Goal: Task Accomplishment & Management: Use online tool/utility

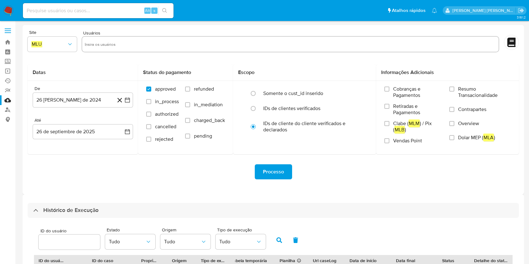
select select "10"
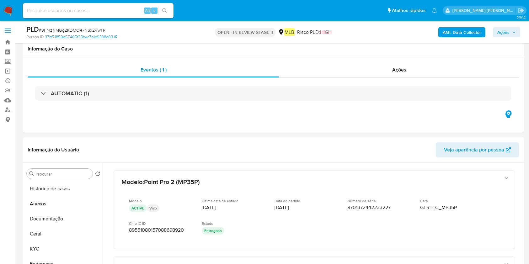
select select "10"
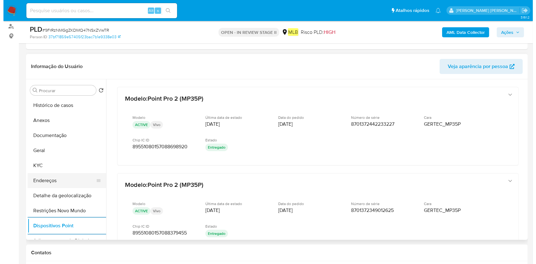
scroll to position [83, 0]
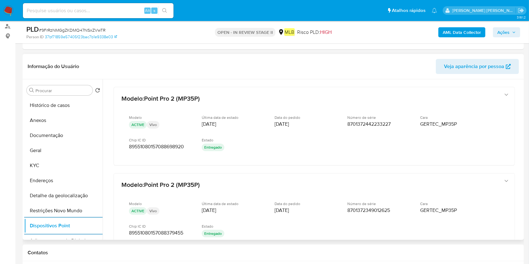
click at [51, 179] on button "Endereços" at bounding box center [63, 180] width 78 height 15
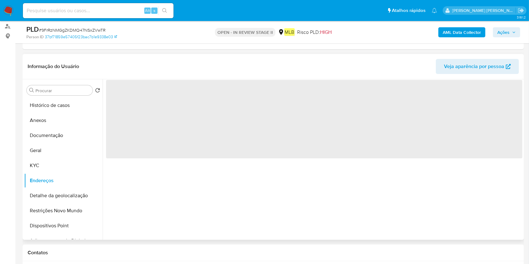
click at [156, 125] on span "‌" at bounding box center [314, 119] width 416 height 78
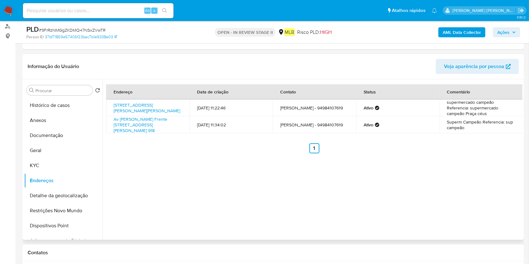
click at [112, 100] on td "Avenida Ireno Ledo 918, São Félix Do Xingu, Pará, 68380000, Brasil 918" at bounding box center [147, 107] width 83 height 17
drag, startPoint x: 112, startPoint y: 102, endPoint x: 131, endPoint y: 109, distance: 20.3
click at [131, 109] on td "Avenida Ireno Ledo 918, São Félix Do Xingu, Pará, 68380000, Brasil 918" at bounding box center [147, 107] width 83 height 17
copy link "Avenida Ireno Ledo 918, São Félix Do Xingu"
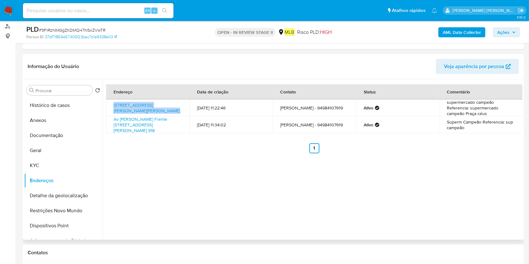
click at [47, 133] on button "Documentação" at bounding box center [63, 135] width 78 height 15
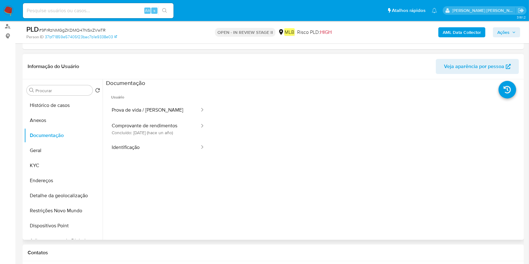
drag, startPoint x: 180, startPoint y: 128, endPoint x: 205, endPoint y: 130, distance: 24.9
click at [180, 127] on button "Comprovante de rendimentos Concluído: 20/06/2024 (hace un año)" at bounding box center [153, 128] width 94 height 21
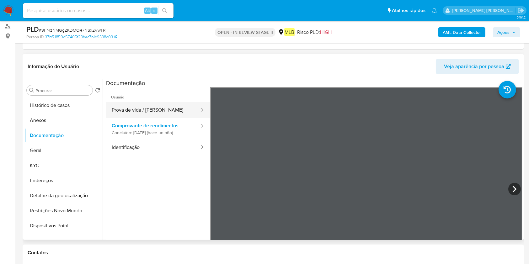
click at [141, 112] on button "Prova de vida / Selfie" at bounding box center [153, 110] width 94 height 16
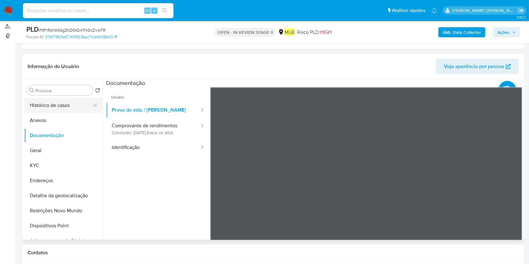
click at [68, 104] on button "Histórico de casos" at bounding box center [60, 105] width 73 height 15
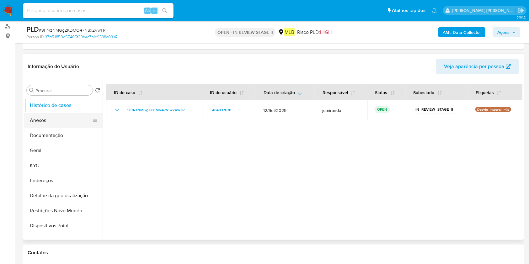
click at [62, 122] on button "Anexos" at bounding box center [60, 120] width 73 height 15
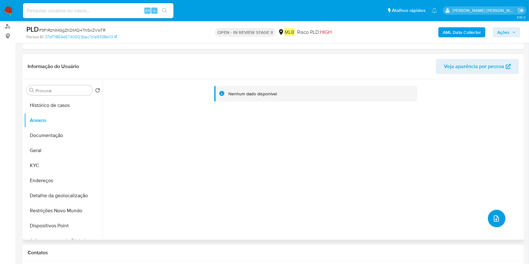
click at [493, 218] on icon "upload-file" at bounding box center [497, 219] width 8 height 8
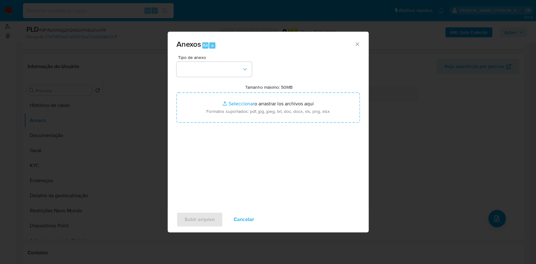
click at [462, 29] on div "Anexos Alt a Tipo de anexo Tamanho máximo: 50MB Seleccionar archivos Selecciona…" at bounding box center [268, 132] width 536 height 264
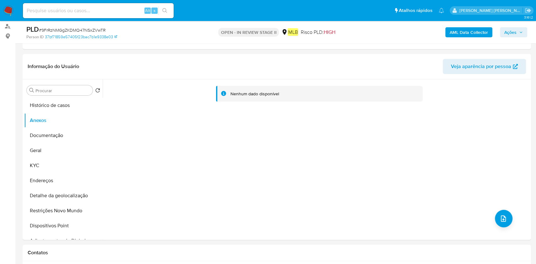
click at [459, 33] on b "AML Data Collector" at bounding box center [468, 32] width 38 height 10
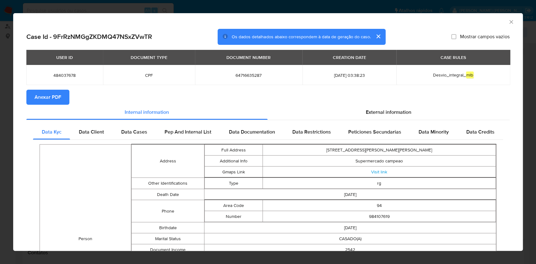
click at [62, 102] on button "Anexar PDF" at bounding box center [47, 97] width 43 height 15
click at [508, 23] on icon "Fechar a janela" at bounding box center [511, 22] width 6 height 6
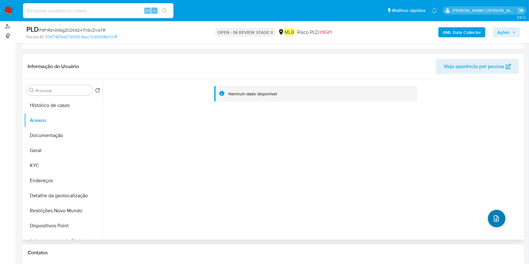
drag, startPoint x: 485, startPoint y: 212, endPoint x: 490, endPoint y: 212, distance: 5.1
click at [485, 212] on div "Nenhum dado disponível" at bounding box center [313, 159] width 420 height 161
click at [491, 212] on button "upload-file" at bounding box center [497, 219] width 18 height 18
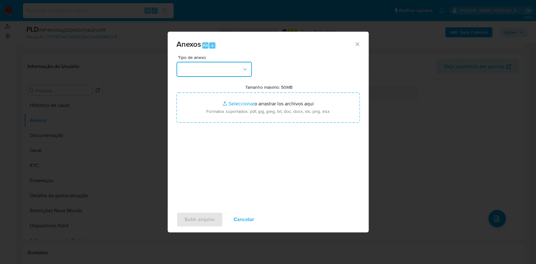
click at [235, 75] on button "button" at bounding box center [213, 69] width 75 height 15
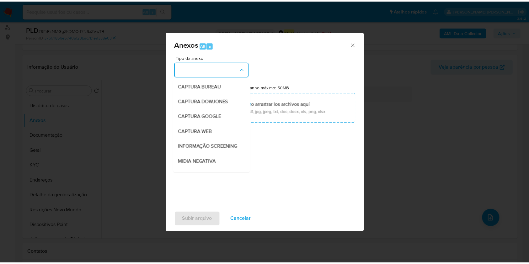
scroll to position [96, 0]
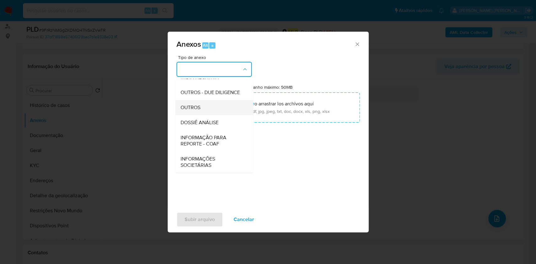
click at [205, 104] on div "OUTROS" at bounding box center [212, 107] width 64 height 15
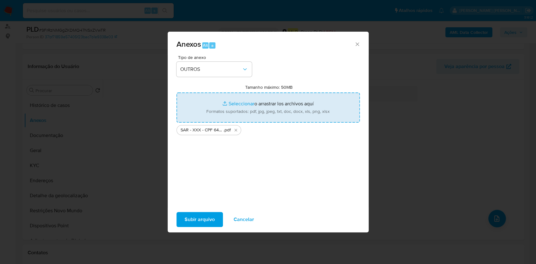
type input "C:\fakepath\Mulan 484037678_2025_09_25_09_56_01.xlsx"
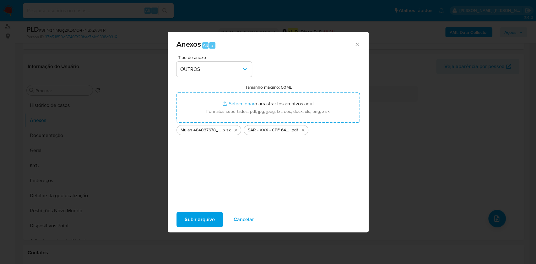
click at [206, 221] on span "Subir arquivo" at bounding box center [200, 220] width 30 height 14
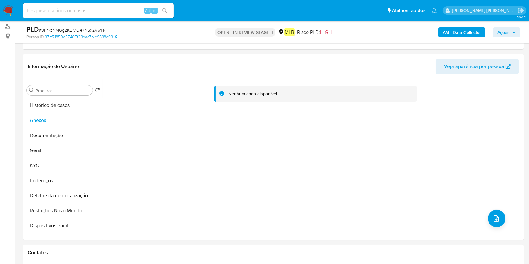
click at [501, 32] on span "Ações" at bounding box center [503, 32] width 12 height 10
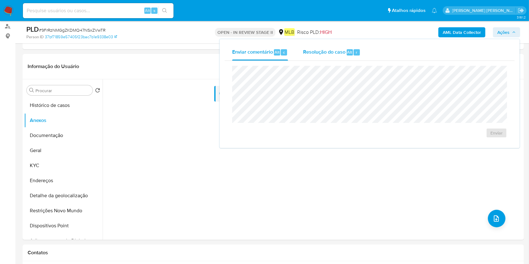
click at [339, 50] on span "Resolução do caso" at bounding box center [324, 51] width 42 height 7
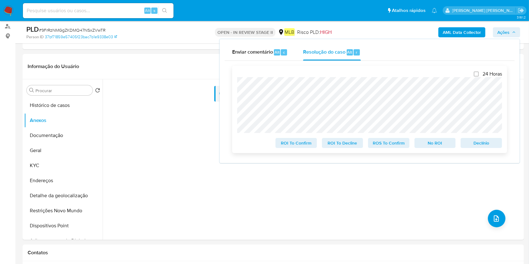
click at [392, 142] on span "ROS To Confirm" at bounding box center [388, 143] width 33 height 9
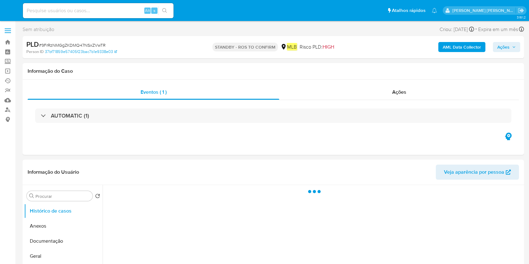
select select "10"
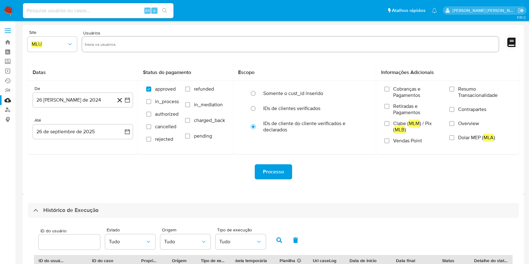
select select "10"
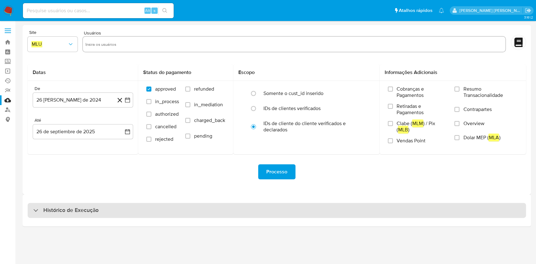
click at [193, 210] on div "Histórico de Execução" at bounding box center [277, 210] width 498 height 15
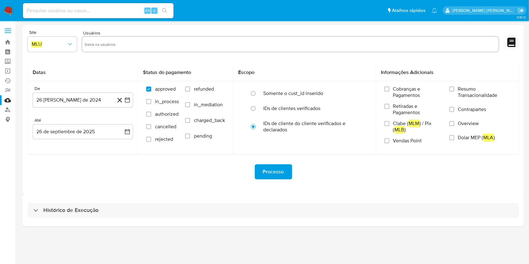
select select "10"
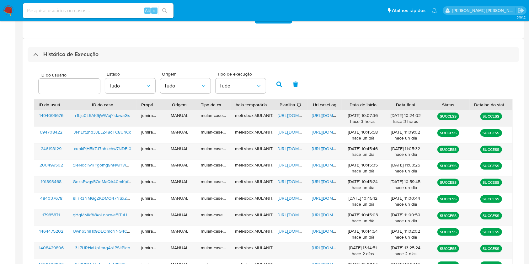
scroll to position [167, 0]
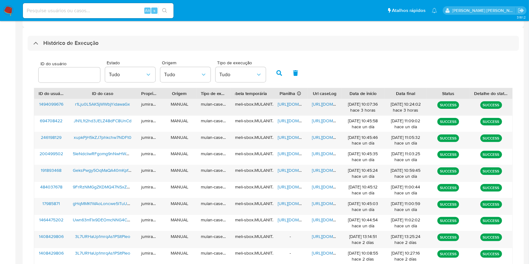
click at [296, 102] on span "https://docs.google.com/spreadsheets/d/1RW_K9-tRR0L4PmQIQ-eKqQ-llzqQGQJ7hXJd6jN…" at bounding box center [299, 104] width 43 height 6
click at [324, 103] on span "https://docs.google.com/document/d/1t9rw1SqhuAYSJdNIZqXRMWZAnim84Bea7lcPP5JgLMo…" at bounding box center [333, 104] width 43 height 6
click at [114, 105] on span "r1Lju0L5AKSjWWbjYidawaGx" at bounding box center [102, 104] width 55 height 6
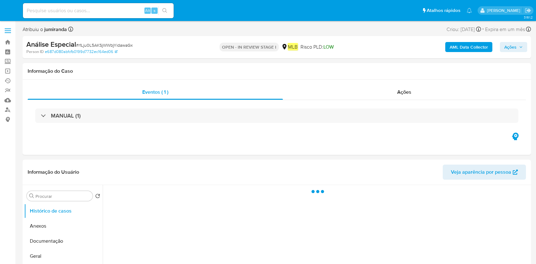
select select "10"
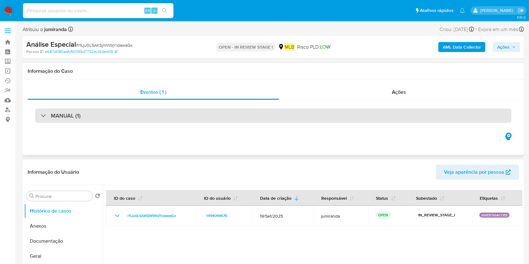
click at [151, 112] on div "MANUAL (1)" at bounding box center [273, 116] width 476 height 14
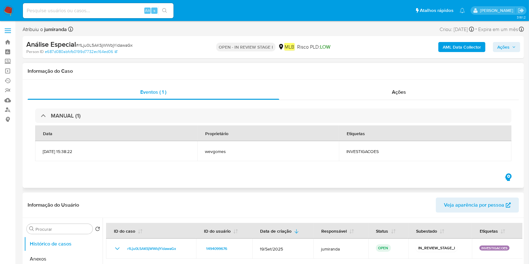
click at [374, 153] on span "INVESTIGACOES" at bounding box center [425, 152] width 158 height 6
copy div "INVESTIGACOES"
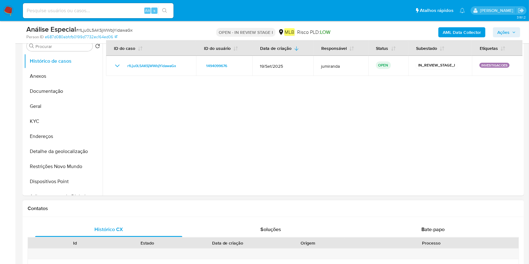
scroll to position [209, 0]
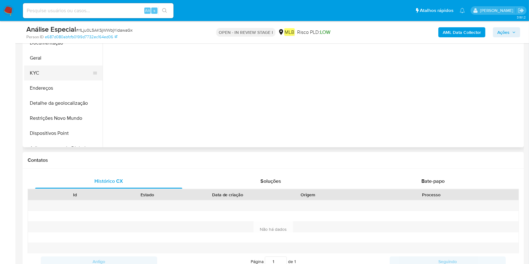
click at [62, 72] on button "KYC" at bounding box center [60, 73] width 73 height 15
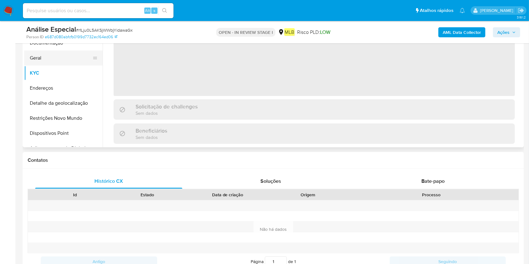
click at [60, 59] on button "Geral" at bounding box center [60, 58] width 73 height 15
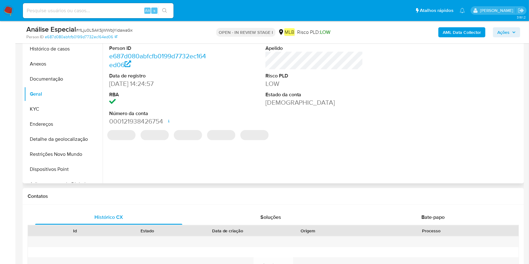
scroll to position [167, 0]
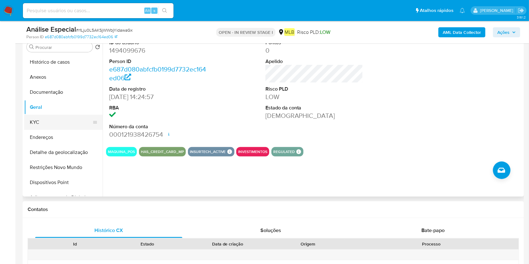
click at [52, 128] on button "KYC" at bounding box center [60, 122] width 73 height 15
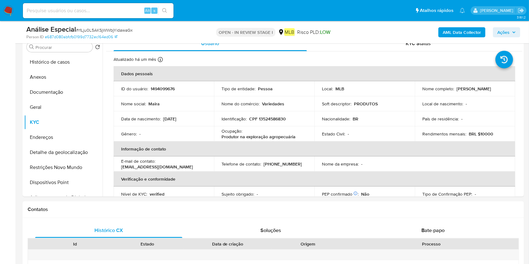
click at [276, 125] on td "Identificação : CPF 13524586830" at bounding box center [264, 118] width 100 height 15
click at [274, 138] on p "Produtor na exploração agropecuária" at bounding box center [259, 137] width 74 height 6
copy div "Ocupação : Produtor na exploração agropecuária"
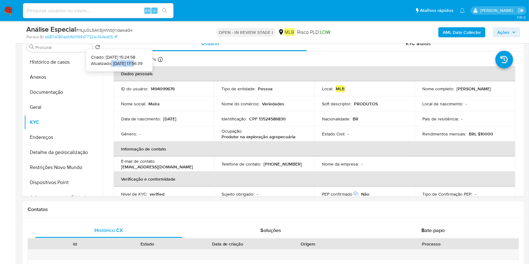
drag, startPoint x: 127, startPoint y: 63, endPoint x: 99, endPoint y: 64, distance: 27.3
click at [99, 64] on p "Atualizado: 24/08/2025 17:56:39" at bounding box center [116, 63] width 51 height 6
click at [102, 64] on p "Atualizado: 24/08/2025 17:56:39" at bounding box center [116, 63] width 51 height 6
drag, startPoint x: 125, startPoint y: 63, endPoint x: 102, endPoint y: 62, distance: 22.3
click at [102, 62] on p "Atualizado: 24/08/2025 17:56:39" at bounding box center [116, 63] width 51 height 6
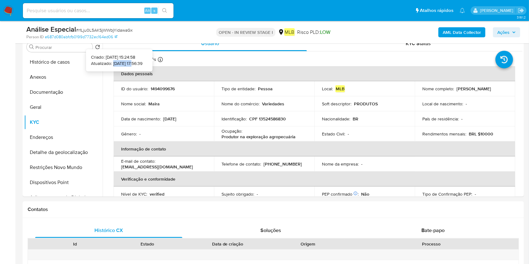
copy p "24/08/2025"
click at [161, 59] on icon at bounding box center [160, 59] width 5 height 5
click at [159, 59] on icon at bounding box center [160, 59] width 5 height 5
copy p "24/08/2025"
drag, startPoint x: 126, startPoint y: 64, endPoint x: 103, endPoint y: 65, distance: 22.9
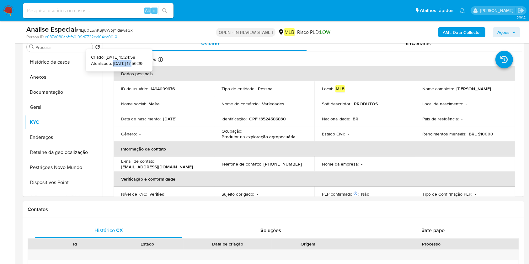
click at [103, 65] on p "Atualizado: 24/08/2025 17:56:39" at bounding box center [116, 63] width 51 height 6
click at [72, 133] on button "Endereços" at bounding box center [60, 137] width 73 height 15
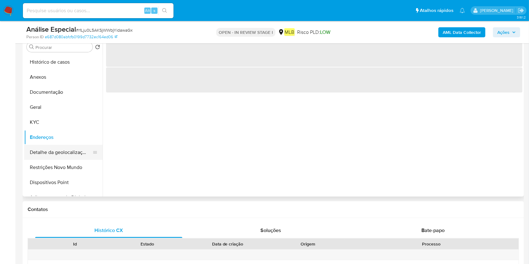
click at [53, 159] on button "Detalhe da geolocalização" at bounding box center [60, 152] width 73 height 15
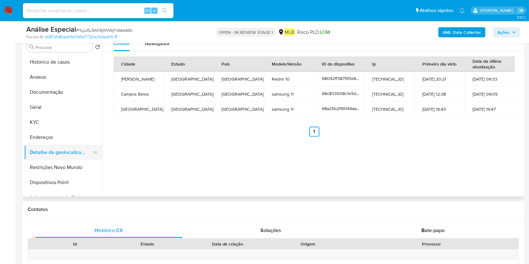
drag, startPoint x: 63, startPoint y: 139, endPoint x: 66, endPoint y: 140, distance: 3.5
click at [63, 139] on button "Endereços" at bounding box center [63, 137] width 78 height 15
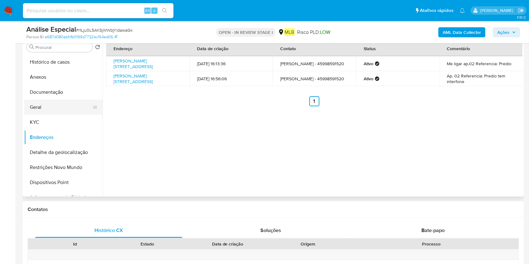
click at [70, 100] on button "Geral" at bounding box center [60, 107] width 73 height 15
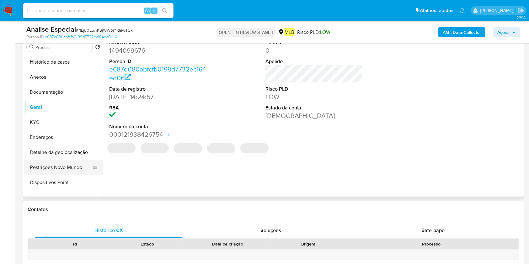
click at [50, 171] on button "Restrições Novo Mundo" at bounding box center [60, 167] width 73 height 15
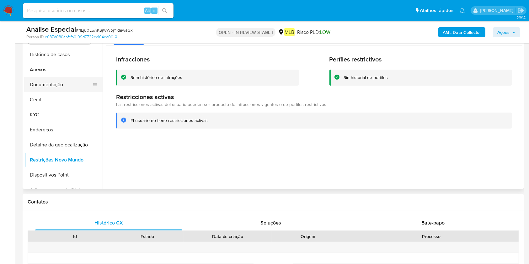
click at [59, 88] on button "Documentação" at bounding box center [60, 84] width 73 height 15
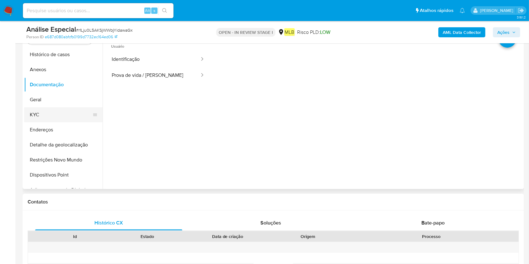
drag, startPoint x: 46, startPoint y: 114, endPoint x: 84, endPoint y: 108, distance: 37.9
click at [47, 114] on button "KYC" at bounding box center [60, 114] width 73 height 15
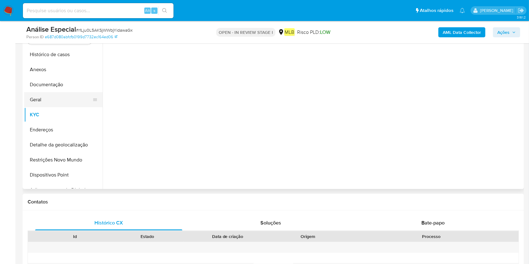
click at [74, 101] on button "Geral" at bounding box center [60, 99] width 73 height 15
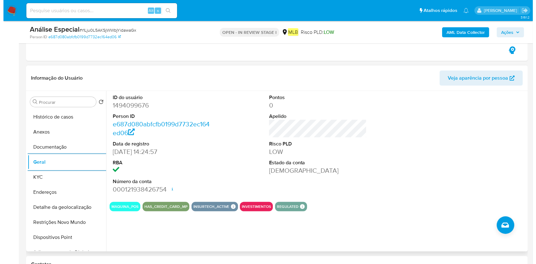
scroll to position [126, 0]
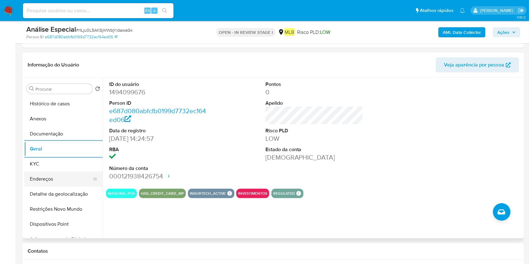
click at [55, 167] on button "KYC" at bounding box center [63, 164] width 78 height 15
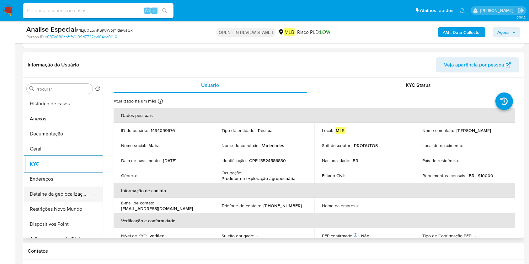
click at [39, 182] on button "Endereços" at bounding box center [63, 179] width 78 height 15
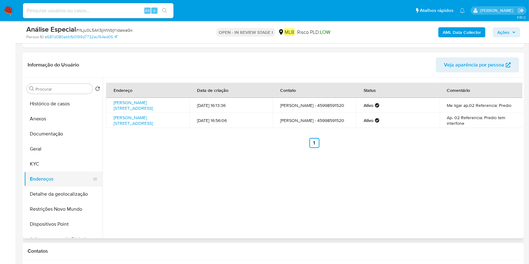
click at [39, 185] on button "Endereços" at bounding box center [60, 179] width 73 height 15
click at [40, 193] on button "Detalhe da geolocalização" at bounding box center [60, 194] width 73 height 15
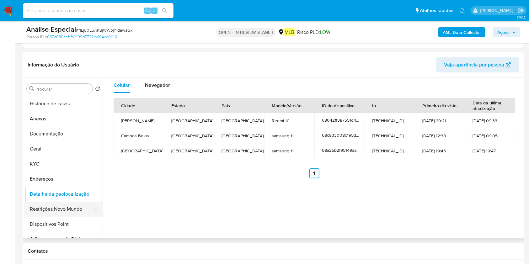
click at [50, 212] on button "Restrições Novo Mundo" at bounding box center [60, 209] width 73 height 15
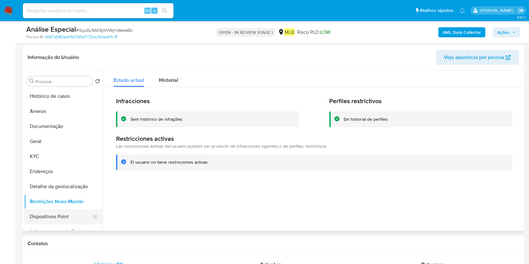
click at [40, 217] on button "Dispositivos Point" at bounding box center [60, 216] width 73 height 15
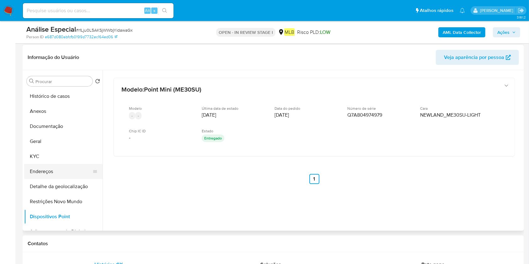
click at [43, 164] on button "Endereços" at bounding box center [60, 171] width 73 height 15
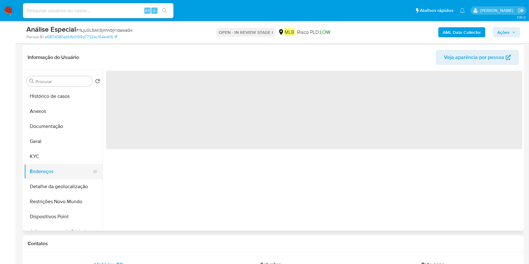
click at [43, 167] on button "Endereços" at bounding box center [60, 171] width 73 height 15
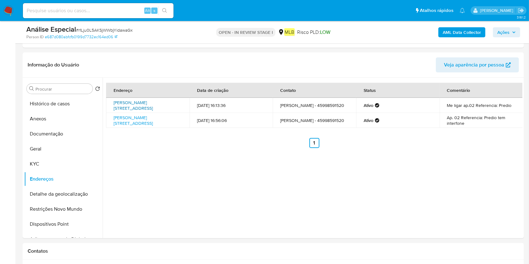
drag, startPoint x: 112, startPoint y: 102, endPoint x: 177, endPoint y: 101, distance: 64.6
click at [177, 101] on td "Rua Souza Naves 3013, Cascavel, Paraná, 85802080, Brasil 3013" at bounding box center [147, 105] width 83 height 15
copy link "Rua Souza Naves 3013, Cascavel"
drag, startPoint x: 69, startPoint y: 122, endPoint x: 75, endPoint y: 129, distance: 10.0
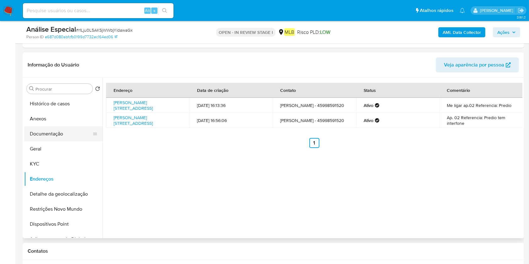
click at [68, 122] on button "Anexos" at bounding box center [63, 118] width 78 height 15
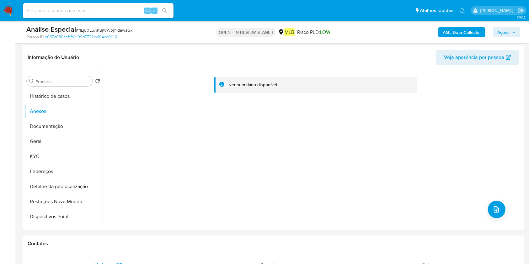
click at [476, 33] on b "AML Data Collector" at bounding box center [462, 32] width 38 height 10
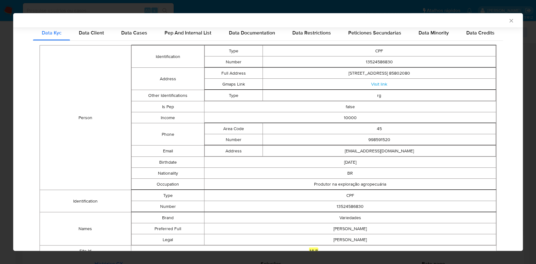
scroll to position [40, 0]
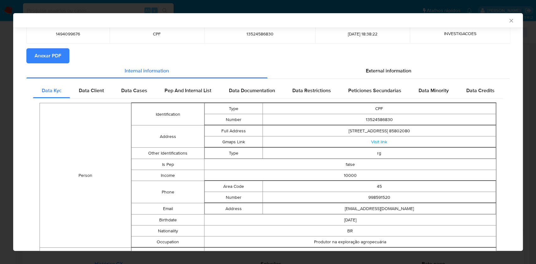
click at [508, 20] on icon "Fechar a janela" at bounding box center [511, 21] width 6 height 6
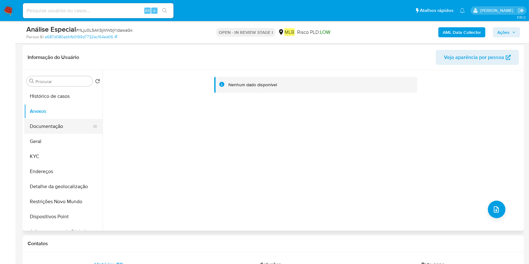
click at [71, 125] on button "Documentação" at bounding box center [60, 126] width 73 height 15
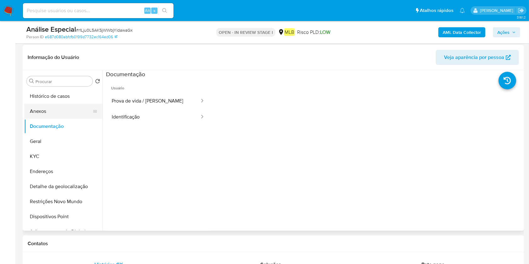
click at [42, 114] on button "Anexos" at bounding box center [60, 111] width 73 height 15
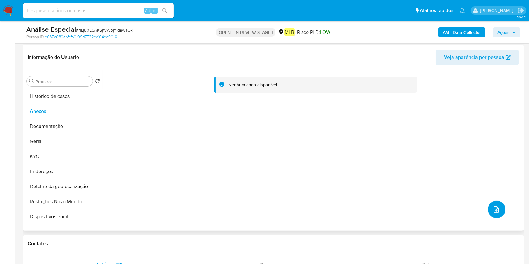
click at [489, 209] on button "upload-file" at bounding box center [497, 210] width 18 height 18
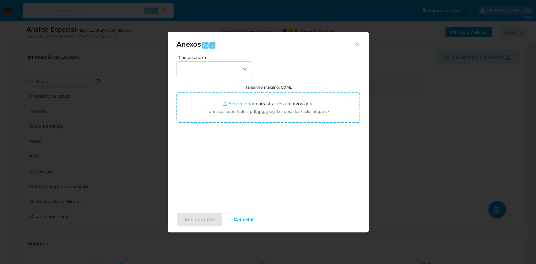
click at [83, 129] on div "Anexos Alt a Tipo de anexo Tamanho máximo: 50MB Seleccionar archivos Selecciona…" at bounding box center [268, 132] width 536 height 264
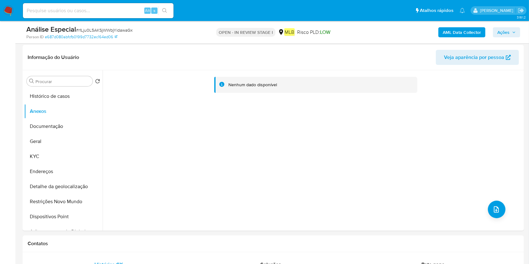
click at [444, 28] on b "AML Data Collector" at bounding box center [462, 32] width 38 height 10
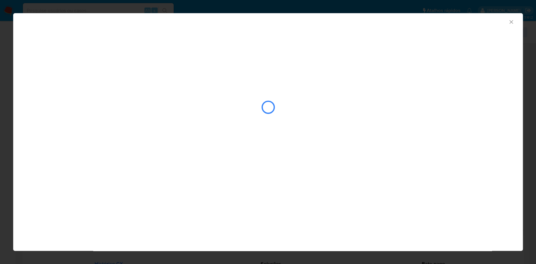
click at [88, 107] on div "closure-recommendation-modal" at bounding box center [267, 107] width 483 height 63
click at [70, 90] on div "closure-recommendation-modal" at bounding box center [267, 107] width 483 height 63
click at [75, 89] on div "closure-recommendation-modal" at bounding box center [267, 107] width 483 height 63
click at [76, 89] on div "closure-recommendation-modal" at bounding box center [267, 107] width 483 height 63
click at [73, 81] on div "closure-recommendation-modal" at bounding box center [267, 107] width 483 height 63
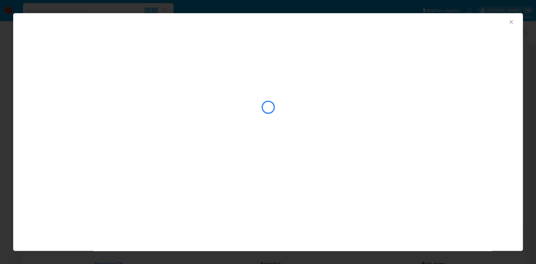
click at [73, 81] on div "closure-recommendation-modal" at bounding box center [267, 107] width 483 height 63
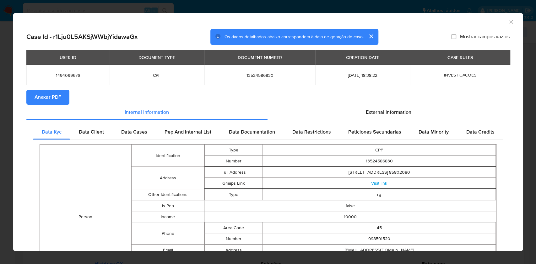
click at [54, 93] on span "Anexar PDF" at bounding box center [48, 97] width 27 height 14
click at [507, 24] on div "AML Data Collector" at bounding box center [267, 21] width 509 height 16
click at [508, 24] on icon "Fechar a janela" at bounding box center [511, 22] width 6 height 6
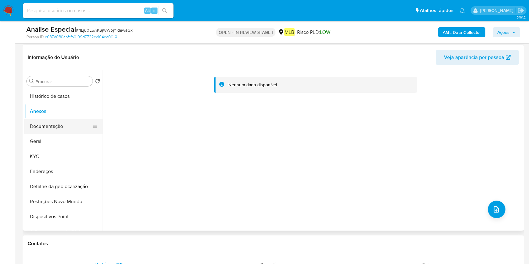
click at [50, 127] on button "Documentação" at bounding box center [60, 126] width 73 height 15
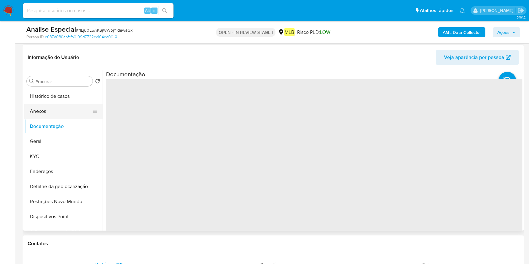
click at [56, 109] on button "Anexos" at bounding box center [60, 111] width 73 height 15
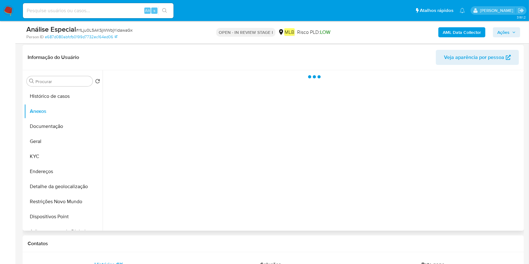
click at [506, 210] on div at bounding box center [313, 150] width 420 height 161
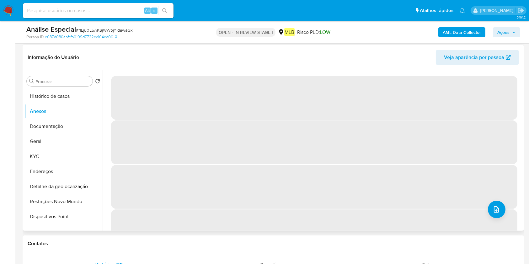
click at [503, 212] on span "‌" at bounding box center [314, 232] width 406 height 44
click at [497, 212] on span "upload-file" at bounding box center [497, 210] width 8 height 8
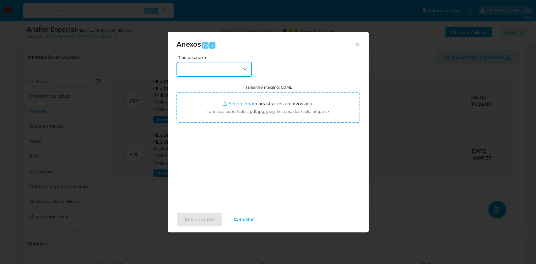
click at [224, 69] on button "button" at bounding box center [213, 69] width 75 height 15
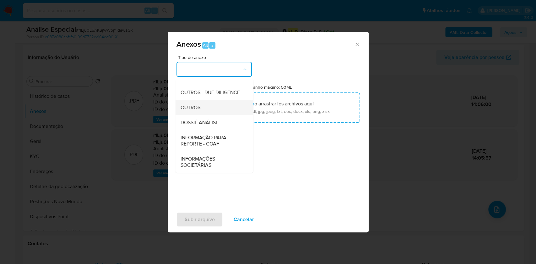
scroll to position [96, 0]
click at [192, 107] on span "OUTROS" at bounding box center [190, 107] width 20 height 6
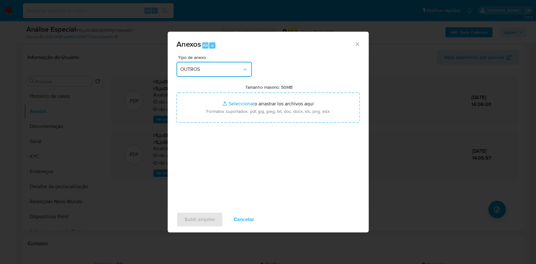
click at [237, 67] on span "OUTROS" at bounding box center [211, 69] width 62 height 6
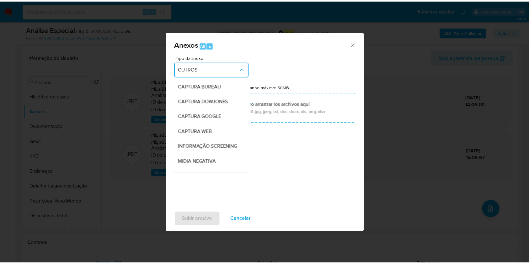
scroll to position [78, 0]
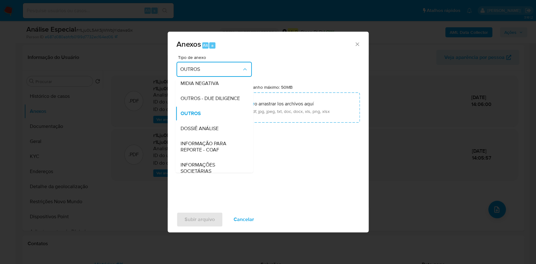
click at [206, 132] on span "DOSSIÊ ANÁLISE" at bounding box center [199, 129] width 38 height 6
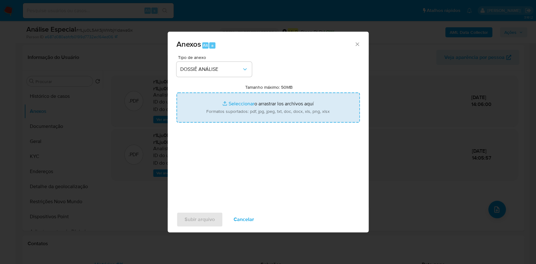
type input "C:\fakepath\DECLINIO- XXX - CPF 13524586830 - MAIRA BASSANESI DA SILVA.pdf"
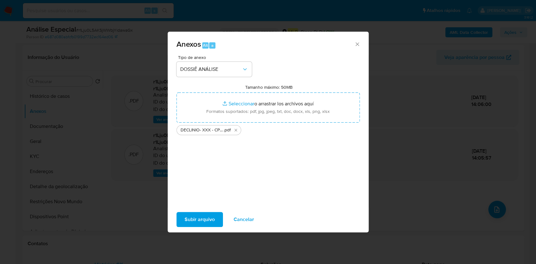
click at [238, 219] on span "Cancelar" at bounding box center [243, 220] width 20 height 14
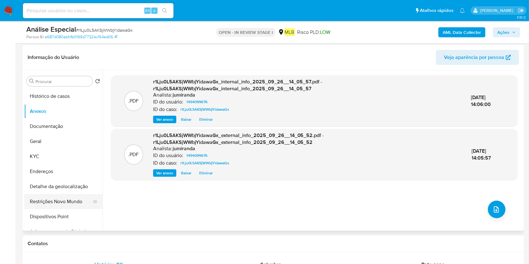
click at [50, 200] on button "Restrições Novo Mundo" at bounding box center [60, 201] width 73 height 15
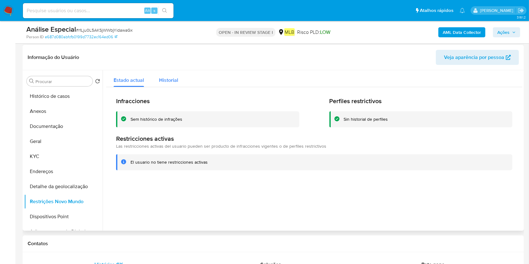
click at [173, 82] on span "Historial" at bounding box center [168, 80] width 19 height 7
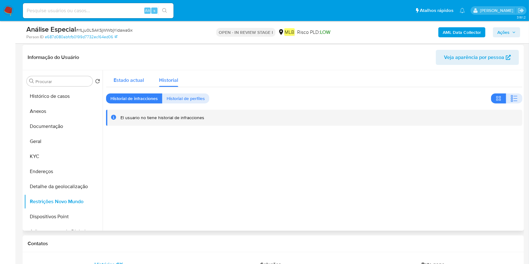
click at [126, 81] on span "Estado actual" at bounding box center [129, 80] width 30 height 7
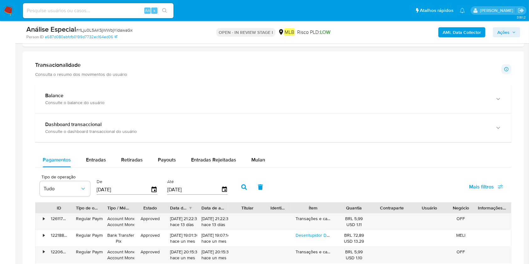
scroll to position [502, 0]
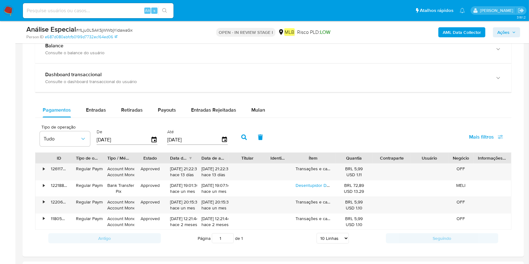
click at [260, 117] on div "Mulan" at bounding box center [258, 110] width 14 height 15
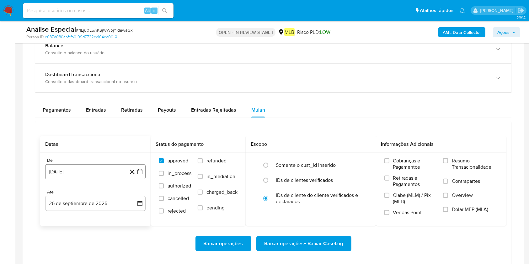
click at [78, 170] on button "26 [PERSON_NAME] de 2024" at bounding box center [95, 171] width 100 height 15
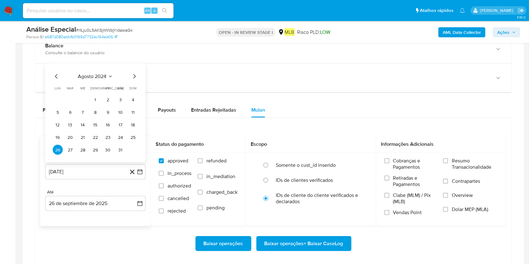
click at [101, 79] on span "agosto 2024" at bounding box center [92, 76] width 29 height 6
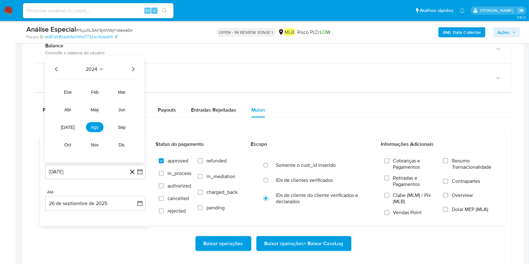
click at [133, 68] on icon "Año siguiente" at bounding box center [133, 69] width 3 height 4
click at [69, 127] on span "jul" at bounding box center [68, 127] width 14 height 5
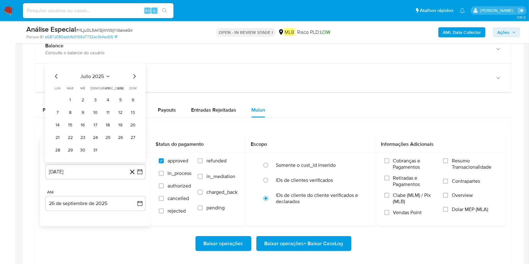
click at [58, 77] on icon "Mes anterior" at bounding box center [57, 77] width 8 height 8
click at [133, 89] on button "1" at bounding box center [133, 87] width 10 height 10
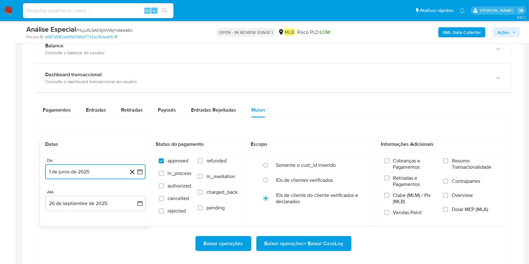
click at [103, 172] on button "1 de junio de 2025" at bounding box center [95, 171] width 100 height 15
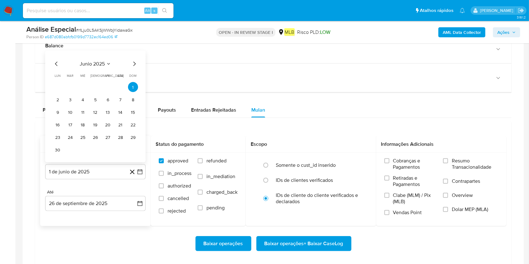
click at [54, 60] on icon "Mes anterior" at bounding box center [57, 64] width 8 height 8
click at [98, 97] on button "1" at bounding box center [95, 100] width 10 height 10
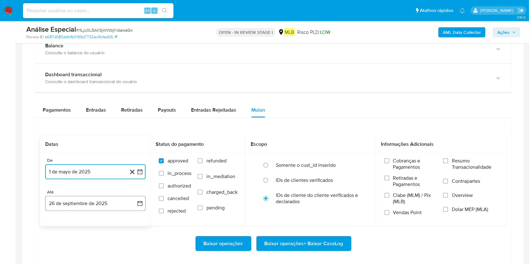
click at [78, 203] on button "26 de septiembre de 2025" at bounding box center [95, 203] width 100 height 15
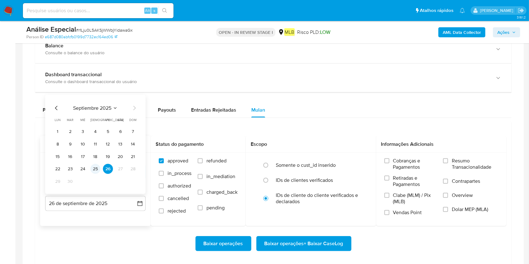
click at [93, 169] on button "25" at bounding box center [95, 169] width 10 height 10
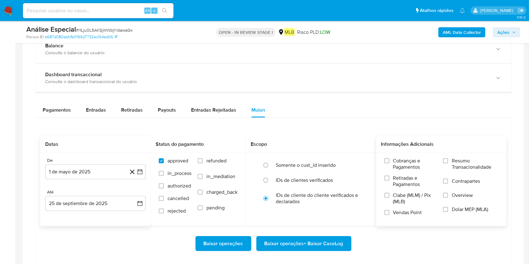
click at [463, 165] on span "Resumo Transacionalidade" at bounding box center [475, 164] width 46 height 13
click at [448, 163] on input "Resumo Transacionalidade" at bounding box center [445, 160] width 5 height 5
click at [335, 245] on span "Baixar operações + Baixar CaseLog" at bounding box center [304, 244] width 79 height 14
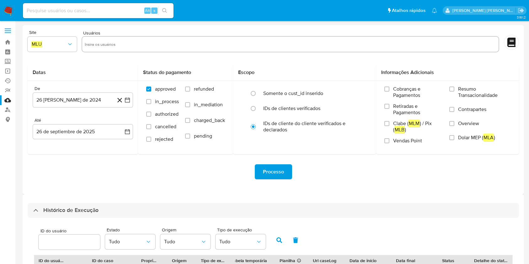
select select "10"
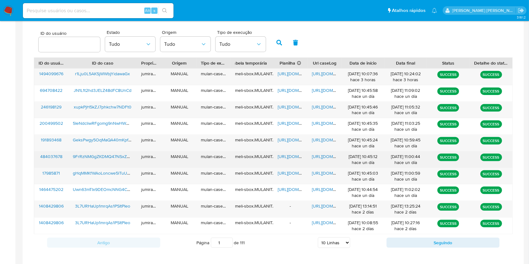
scroll to position [209, 0]
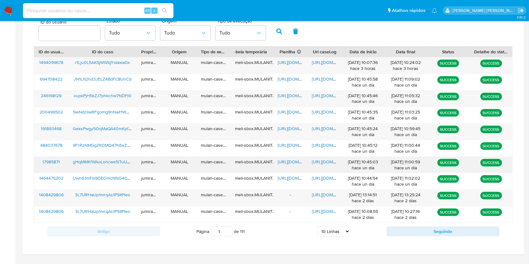
click at [296, 162] on span "https://docs.google.com/spreadsheets/d/1W-KfgGcbDT5bG-fEQHrMZv6YFyqzyUdxAecWxTP…" at bounding box center [299, 162] width 43 height 6
drag, startPoint x: 315, startPoint y: 164, endPoint x: 319, endPoint y: 163, distance: 4.4
click at [316, 164] on span "https://docs.google.com/document/d/17nwplmfnvidr1HFPot1caoEgHtoo3bJ8456ouPr7a7I…" at bounding box center [333, 162] width 43 height 6
click at [107, 163] on span "gHqMMKfWAoLoncwe5lTuUdOX" at bounding box center [104, 162] width 63 height 6
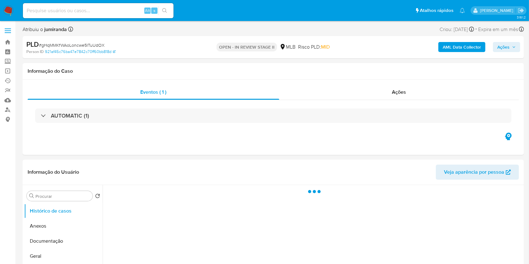
select select "10"
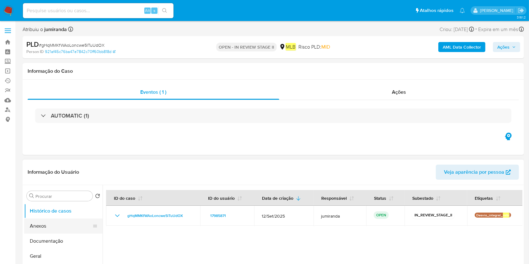
click at [50, 225] on button "Anexos" at bounding box center [60, 226] width 73 height 15
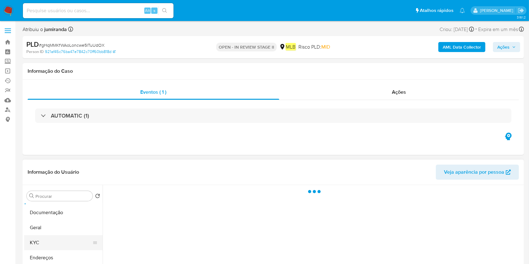
scroll to position [42, 0]
click at [58, 217] on button "Geral" at bounding box center [60, 214] width 73 height 15
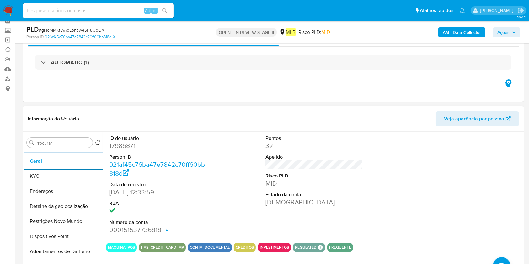
scroll to position [83, 0]
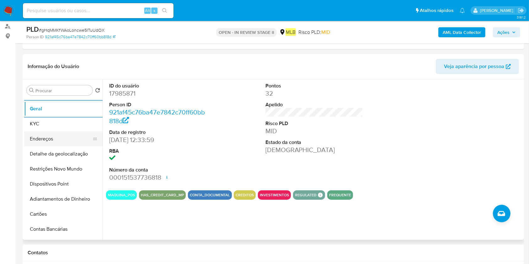
click at [52, 138] on button "Endereços" at bounding box center [60, 138] width 73 height 15
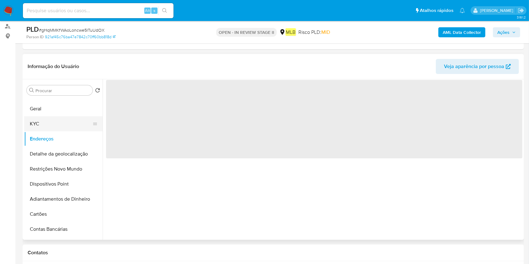
click at [55, 120] on button "KYC" at bounding box center [60, 123] width 73 height 15
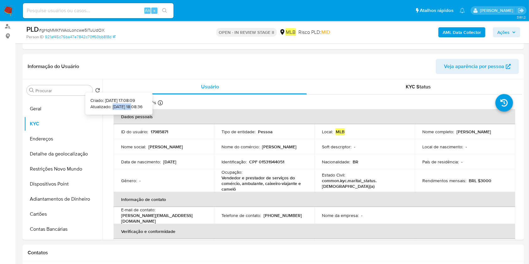
drag, startPoint x: 126, startPoint y: 107, endPoint x: 103, endPoint y: 106, distance: 22.6
click at [103, 106] on p "Atualizado: 27/08/2025 18:08:36" at bounding box center [116, 107] width 52 height 6
copy p "27/08/2025"
click at [70, 134] on button "Endereços" at bounding box center [60, 138] width 73 height 15
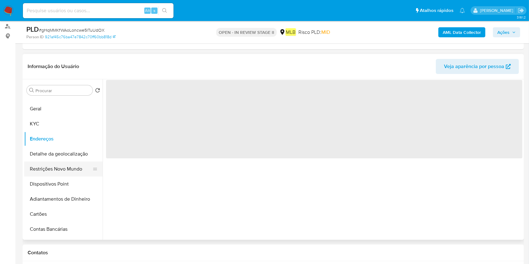
click at [59, 164] on button "Restrições Novo Mundo" at bounding box center [60, 169] width 73 height 15
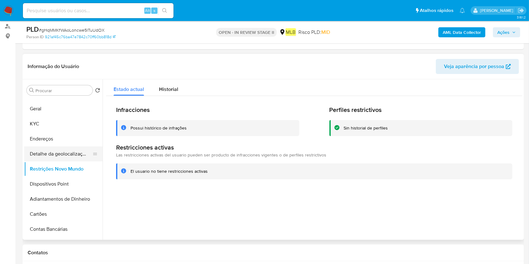
click at [72, 153] on button "Detalhe da geolocalização" at bounding box center [60, 154] width 73 height 15
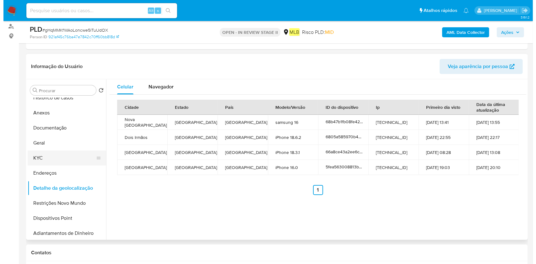
scroll to position [0, 0]
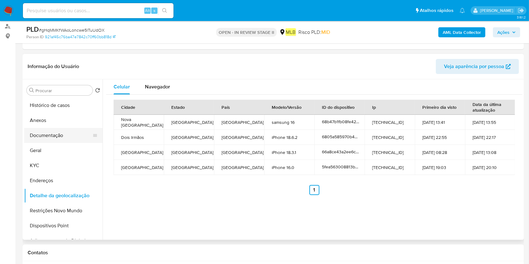
click at [52, 136] on button "Documentação" at bounding box center [60, 135] width 73 height 15
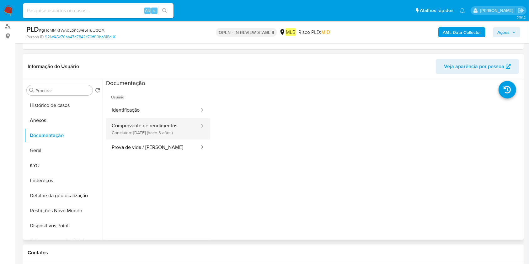
click at [159, 126] on button "Comprovante de rendimentos Concluído: 20/04/2022 (hace 3 años)" at bounding box center [153, 128] width 94 height 21
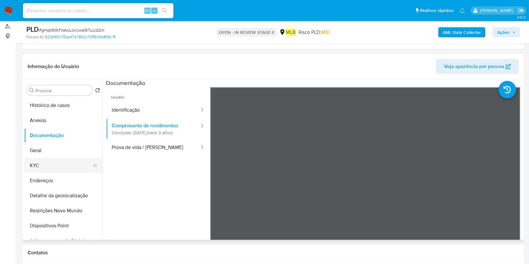
click at [55, 163] on button "KYC" at bounding box center [60, 165] width 73 height 15
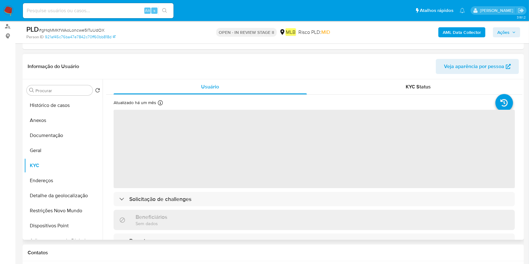
click at [251, 182] on span "‌" at bounding box center [314, 149] width 401 height 78
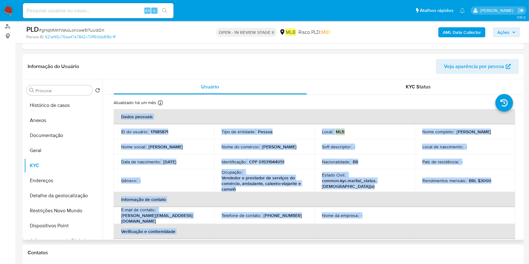
click at [252, 179] on p "Vendedor e prestador de serviços do comércio, ambulante, caixeiro-viajante e ca…" at bounding box center [263, 183] width 83 height 17
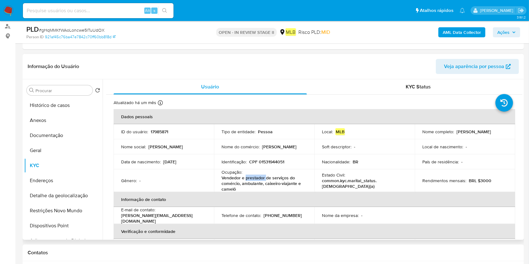
click at [252, 179] on p "Vendedor e prestador de serviços do comércio, ambulante, caixeiro-viajante e ca…" at bounding box center [263, 183] width 83 height 17
click at [67, 151] on button "Geral" at bounding box center [60, 150] width 73 height 15
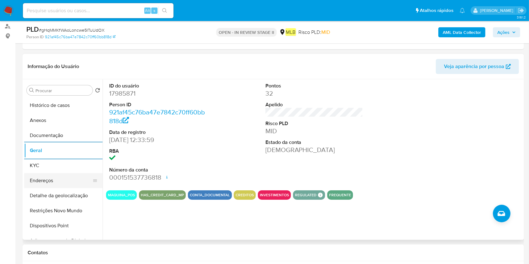
drag, startPoint x: 40, startPoint y: 167, endPoint x: 93, endPoint y: 176, distance: 53.6
click at [40, 167] on button "KYC" at bounding box center [63, 165] width 78 height 15
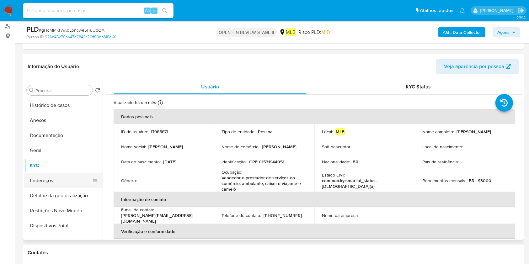
click at [51, 178] on button "Endereços" at bounding box center [60, 180] width 73 height 15
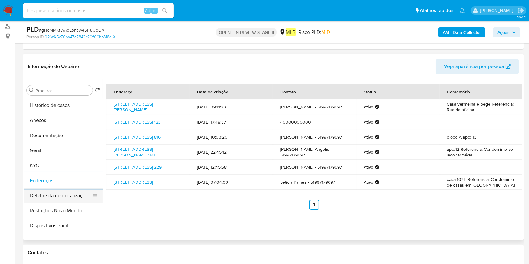
click at [50, 200] on button "Detalhe da geolocalização" at bounding box center [60, 195] width 73 height 15
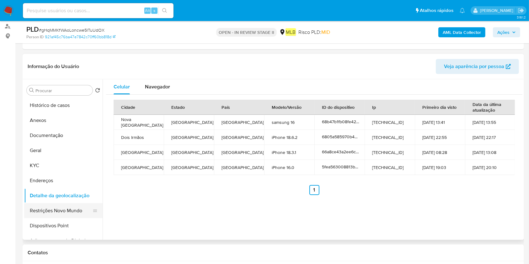
click at [75, 210] on button "Restrições Novo Mundo" at bounding box center [60, 210] width 73 height 15
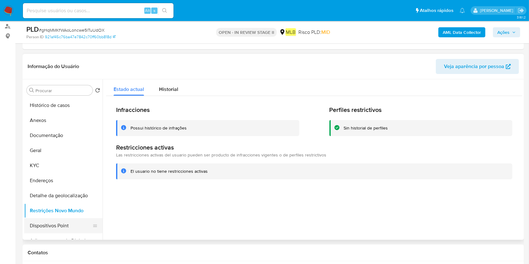
drag, startPoint x: 50, startPoint y: 223, endPoint x: 83, endPoint y: 223, distance: 33.0
click at [51, 224] on button "Dispositivos Point" at bounding box center [60, 225] width 73 height 15
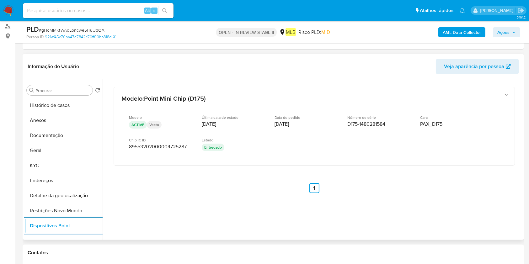
drag, startPoint x: 37, startPoint y: 175, endPoint x: 117, endPoint y: 169, distance: 80.5
click at [37, 175] on button "Endereços" at bounding box center [63, 180] width 78 height 15
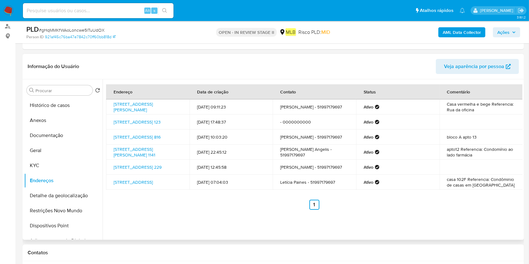
drag, startPoint x: 109, startPoint y: 102, endPoint x: 174, endPoint y: 108, distance: 65.9
click at [174, 108] on td "Rua Nicolau Lehnen 580, Picada Café, Rio Grande Do Sul, 95166000, Brasil 580" at bounding box center [147, 106] width 83 height 15
copy link "Rua Nicolau Lehnen 580, Picada Café, Rio Grande Do Sul,"
click at [66, 103] on button "Histórico de casos" at bounding box center [60, 105] width 73 height 15
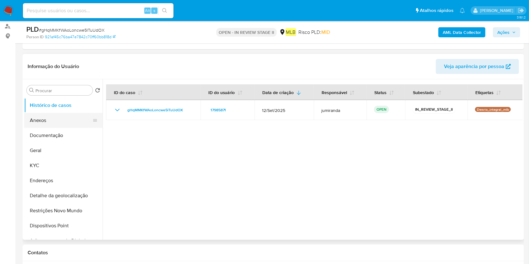
click at [51, 121] on button "Anexos" at bounding box center [60, 120] width 73 height 15
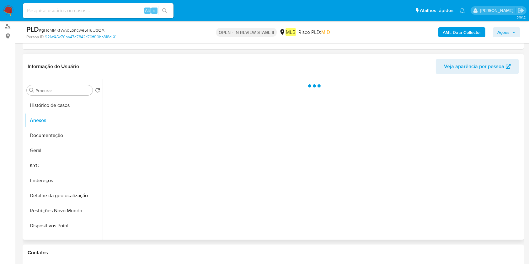
click at [501, 215] on div at bounding box center [313, 159] width 420 height 161
click at [495, 216] on div at bounding box center [313, 159] width 420 height 161
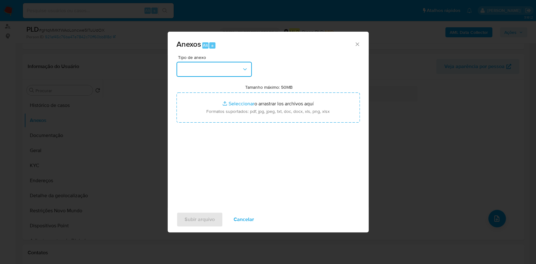
click at [227, 67] on button "button" at bounding box center [213, 69] width 75 height 15
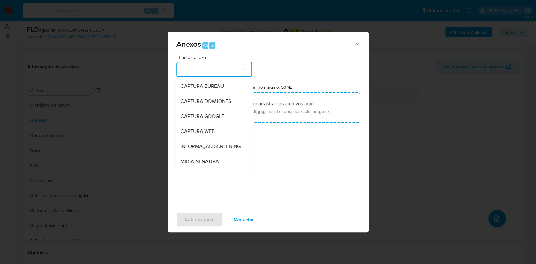
click at [462, 40] on div "Anexos Alt a Tipo de anexo CAPTURA BUREAU CAPTURA DOWJONES CAPTURA GOOGLE CAPTU…" at bounding box center [268, 132] width 536 height 264
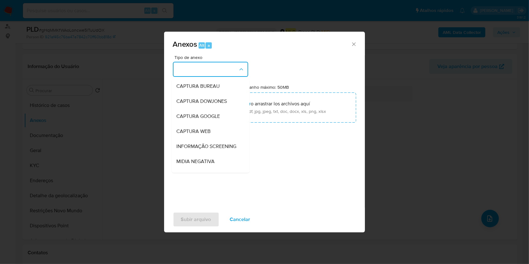
click at [475, 25] on div "AML Data Collector Ações" at bounding box center [438, 32] width 163 height 15
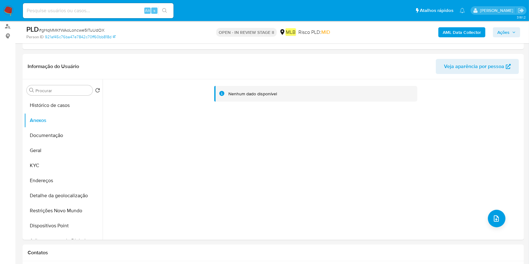
click at [469, 31] on b "AML Data Collector" at bounding box center [462, 32] width 38 height 10
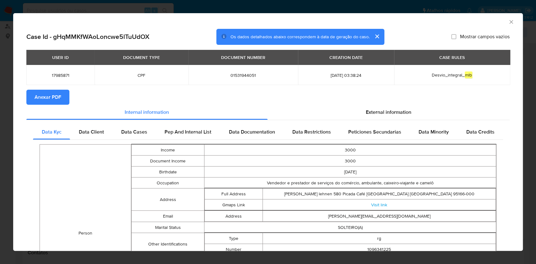
click at [59, 94] on span "Anexar PDF" at bounding box center [48, 97] width 27 height 14
click at [508, 23] on icon "Fechar a janela" at bounding box center [511, 22] width 6 height 6
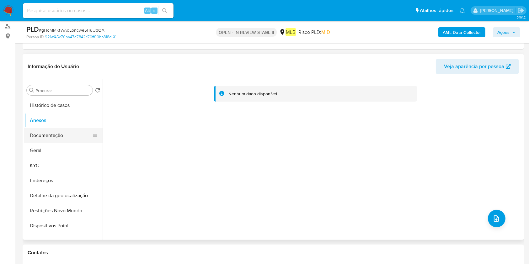
click at [50, 131] on button "Documentação" at bounding box center [60, 135] width 73 height 15
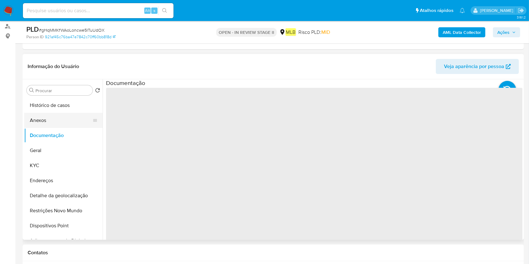
click at [58, 118] on button "Anexos" at bounding box center [60, 120] width 73 height 15
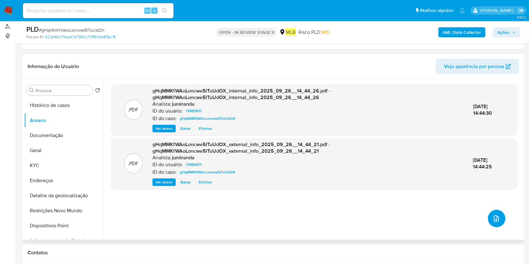
click at [495, 221] on icon "upload-file" at bounding box center [497, 219] width 8 height 8
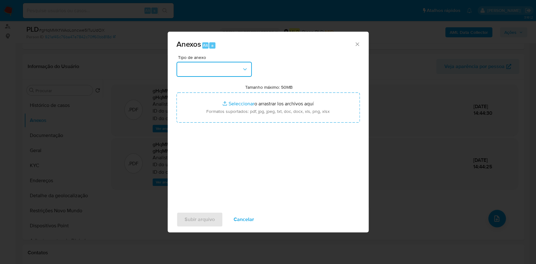
click at [229, 65] on button "button" at bounding box center [213, 69] width 75 height 15
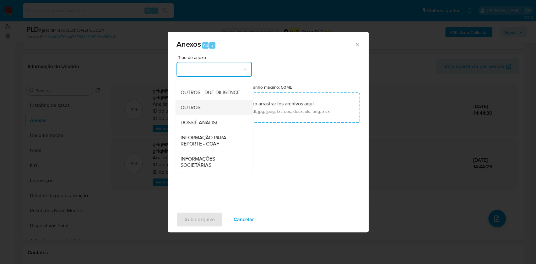
scroll to position [96, 0]
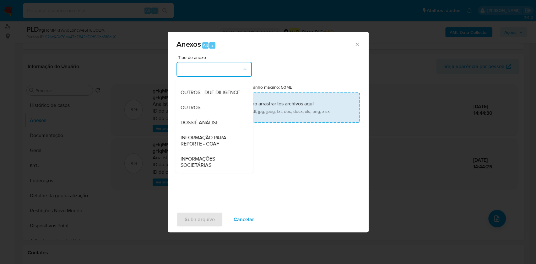
drag, startPoint x: 207, startPoint y: 104, endPoint x: 240, endPoint y: 97, distance: 34.1
click at [207, 104] on div "OUTROS" at bounding box center [212, 107] width 64 height 15
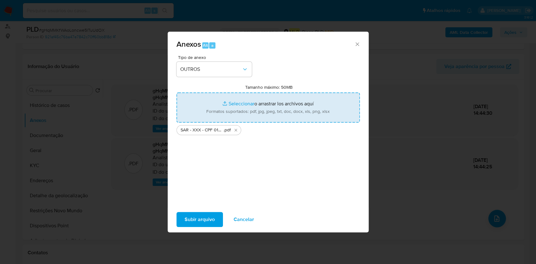
type input "C:\fakepath\Mulan 17985871_2025_09_25_09_56_15.xlsx"
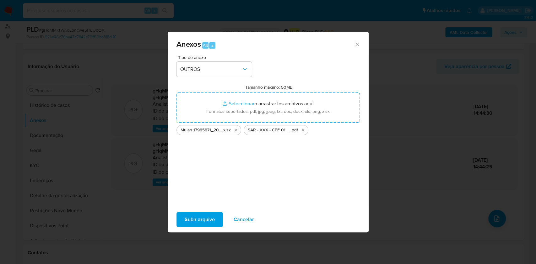
click at [209, 218] on span "Subir arquivo" at bounding box center [200, 220] width 30 height 14
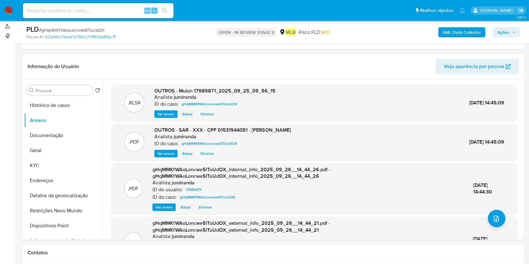
click at [516, 32] on button "Ações" at bounding box center [506, 32] width 27 height 10
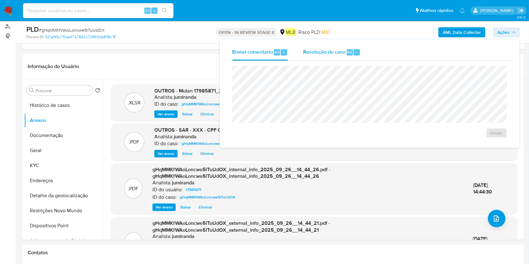
drag, startPoint x: 331, startPoint y: 45, endPoint x: 331, endPoint y: 49, distance: 3.8
click at [331, 47] on div "Resolução do caso Alt r" at bounding box center [331, 52] width 57 height 16
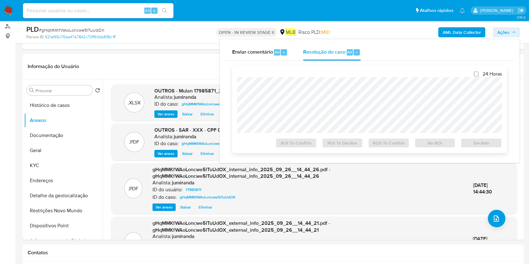
click at [338, 79] on div at bounding box center [369, 105] width 265 height 56
click at [206, 154] on span "Eliminar" at bounding box center [207, 154] width 13 height 6
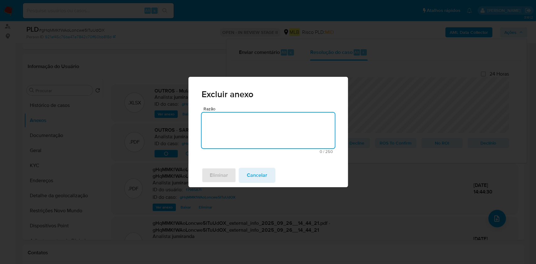
click at [271, 134] on textarea "Razão" at bounding box center [267, 131] width 133 height 36
click at [224, 176] on span "Eliminar" at bounding box center [219, 176] width 18 height 14
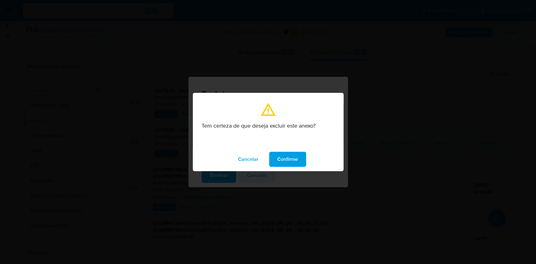
click at [300, 168] on div "Cancelar Confirme" at bounding box center [268, 159] width 151 height 24
click at [297, 162] on span "Confirme" at bounding box center [287, 160] width 21 height 14
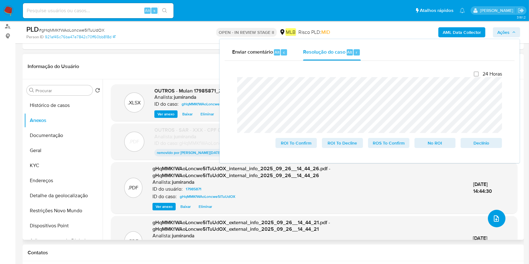
click at [488, 219] on button "upload-file" at bounding box center [497, 219] width 18 height 18
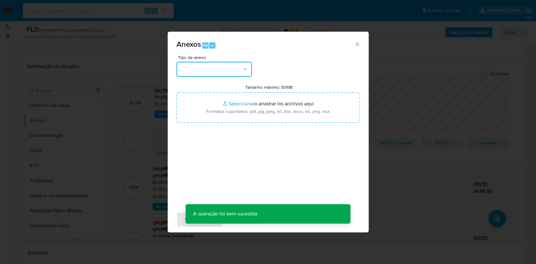
drag, startPoint x: 228, startPoint y: 65, endPoint x: 231, endPoint y: 74, distance: 9.3
click at [228, 65] on button "button" at bounding box center [213, 69] width 75 height 15
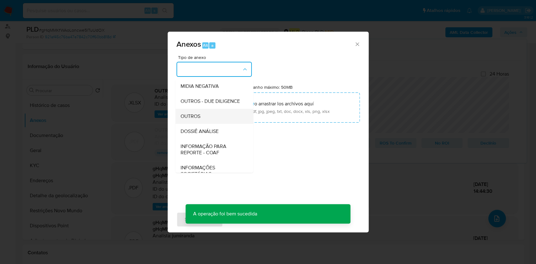
scroll to position [83, 0]
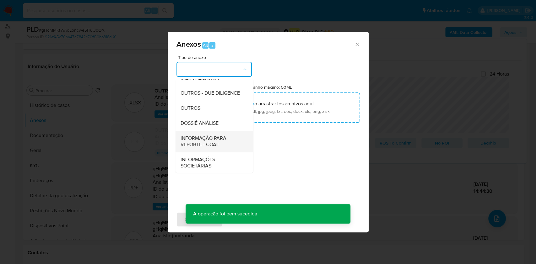
click at [188, 148] on span "INFORMAÇÃO PARA REPORTE - COAF" at bounding box center [212, 141] width 64 height 13
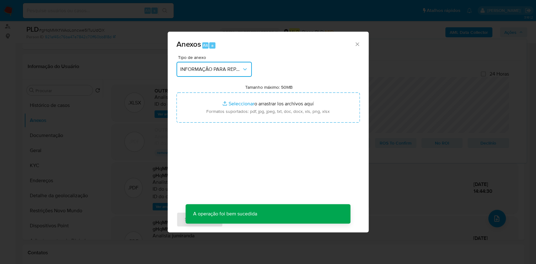
click at [217, 65] on button "INFORMAÇÃO PARA REPORTE - COAF" at bounding box center [213, 69] width 75 height 15
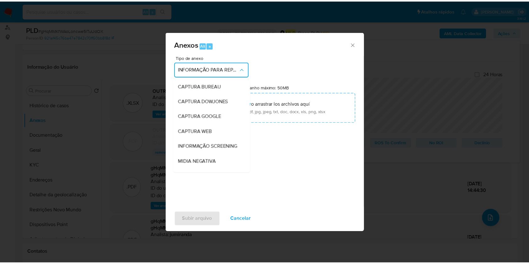
scroll to position [96, 0]
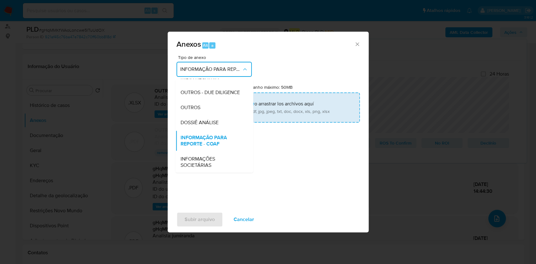
drag, startPoint x: 212, startPoint y: 124, endPoint x: 236, endPoint y: 113, distance: 26.4
click at [212, 124] on span "DOSSIÊ ANÁLISE" at bounding box center [199, 123] width 38 height 6
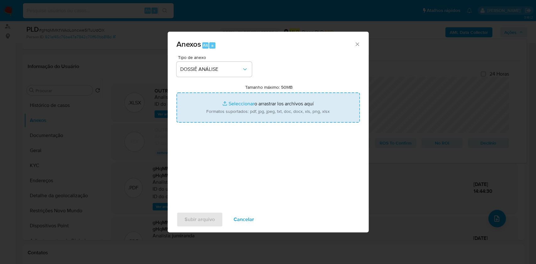
type input "C:\fakepath\SAR - XX - CPF 01531944051 - JULIA TRINDADE ANGELIS MENEZES.pdf"
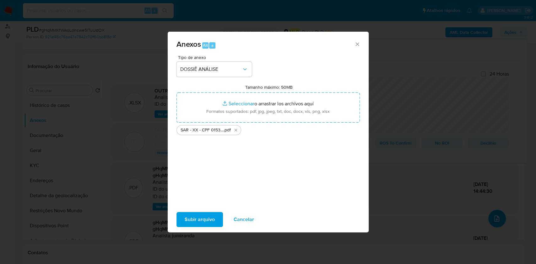
click at [205, 215] on span "Subir arquivo" at bounding box center [200, 220] width 30 height 14
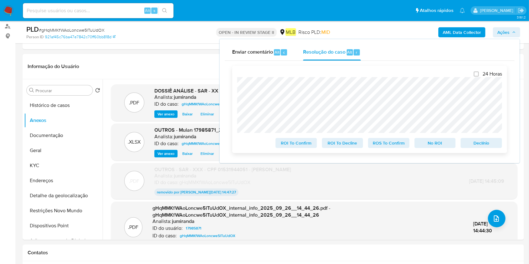
click at [397, 146] on span "ROS To Confirm" at bounding box center [388, 143] width 33 height 9
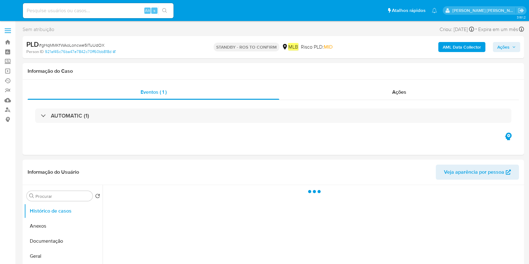
select select "10"
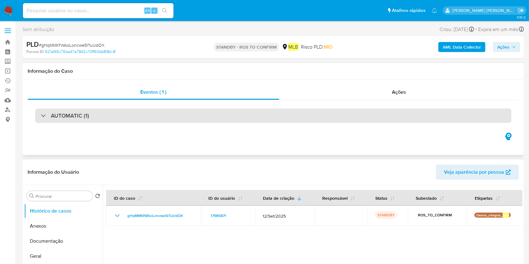
click at [154, 115] on div "AUTOMATIC (1)" at bounding box center [273, 116] width 476 height 14
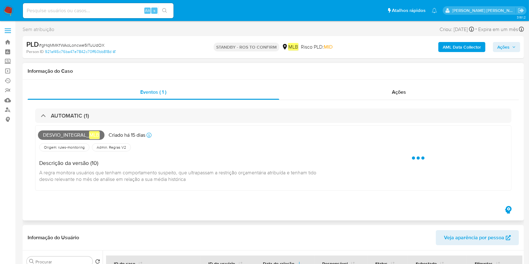
click at [70, 132] on span "Desvio_integral_ mlb" at bounding box center [71, 135] width 67 height 9
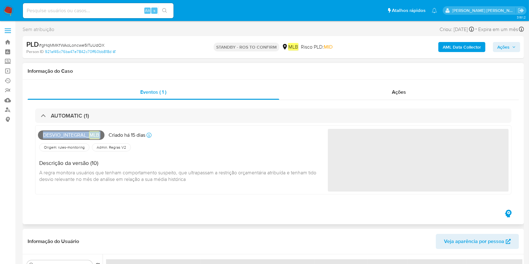
click at [70, 132] on span "Desvio_integral_ mlb" at bounding box center [71, 135] width 67 height 9
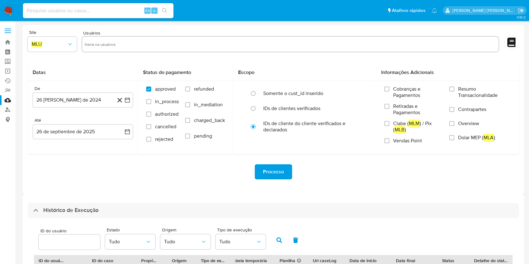
select select "10"
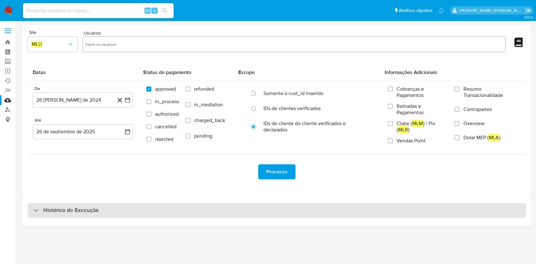
click at [173, 210] on div "Histórico de Execução" at bounding box center [277, 210] width 498 height 15
select select "10"
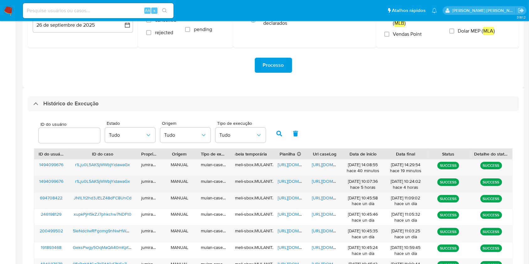
scroll to position [126, 0]
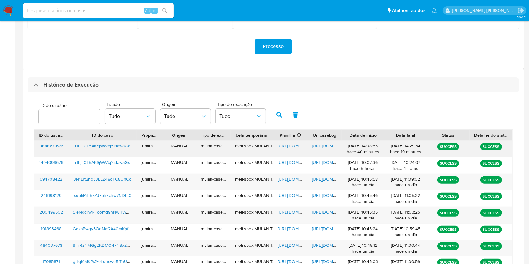
click at [292, 146] on span "[URL][DOMAIN_NAME]" at bounding box center [299, 146] width 43 height 6
click at [328, 147] on span "[URL][DOMAIN_NAME]" at bounding box center [333, 146] width 43 height 6
click at [116, 144] on span "r1Lju0L5AKSjWWbjYidawaGx" at bounding box center [102, 146] width 55 height 6
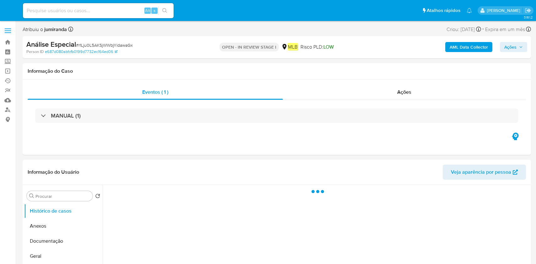
select select "10"
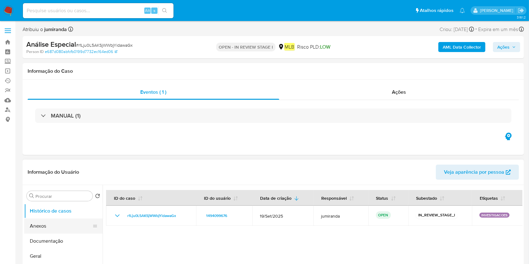
click at [63, 225] on button "Anexos" at bounding box center [60, 226] width 73 height 15
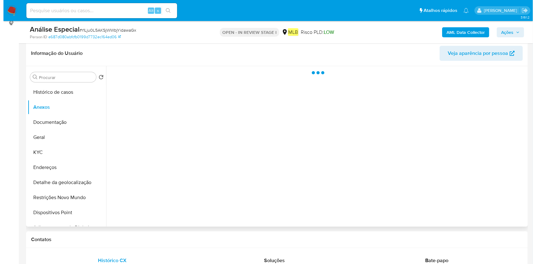
scroll to position [83, 0]
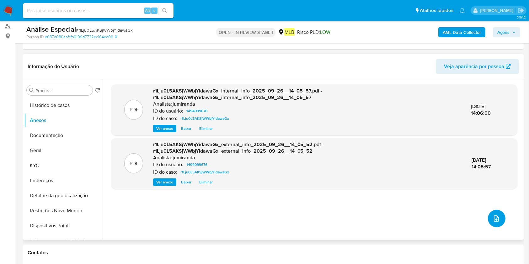
click at [493, 217] on icon "upload-file" at bounding box center [497, 219] width 8 height 8
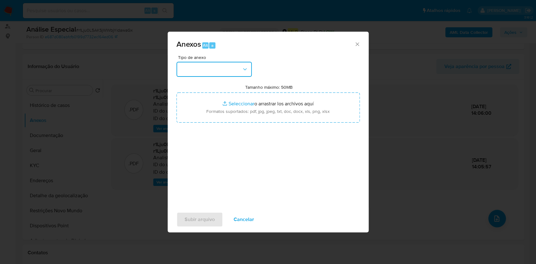
click at [228, 75] on button "button" at bounding box center [213, 69] width 75 height 15
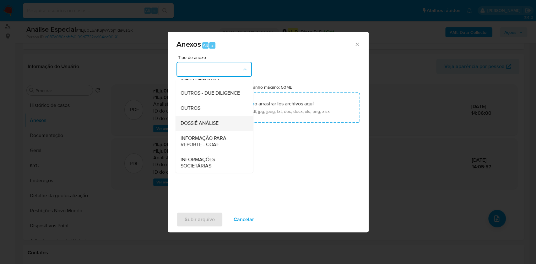
click at [208, 126] on span "DOSSIÊ ANÁLISE" at bounding box center [199, 123] width 38 height 6
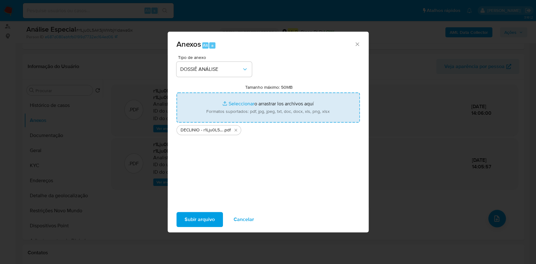
type input "C:\fakepath\Mulan 1494099676_2025_09_26_13_27_37.xlsx"
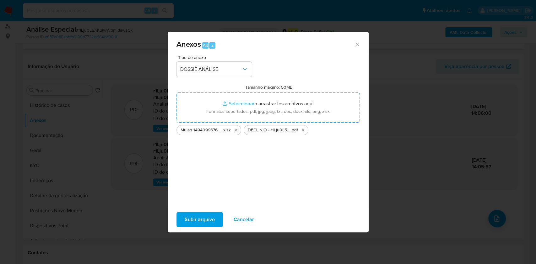
click at [208, 218] on span "Subir arquivo" at bounding box center [200, 220] width 30 height 14
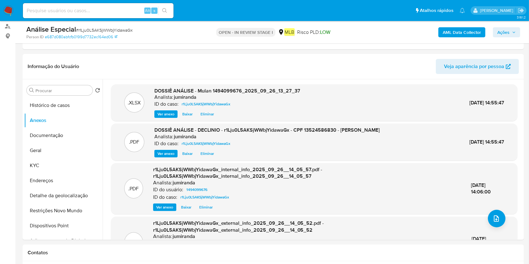
click at [507, 34] on span "Ações" at bounding box center [503, 32] width 12 height 10
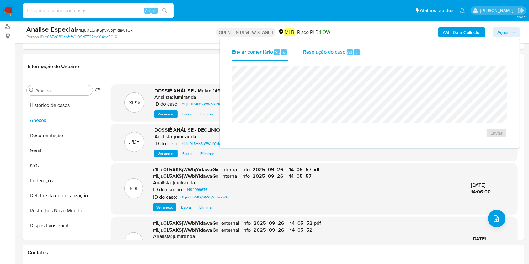
click at [318, 55] on span "Resolução do caso" at bounding box center [324, 51] width 42 height 7
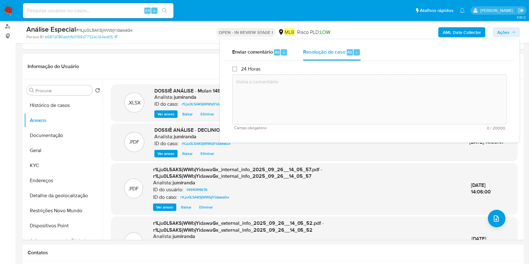
click at [317, 120] on textarea at bounding box center [370, 99] width 274 height 50
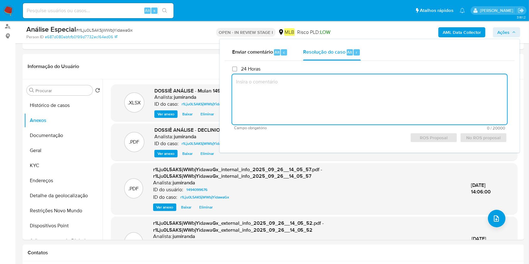
click at [327, 100] on textarea at bounding box center [369, 99] width 275 height 50
paste textarea "https://docs.google.com/spreadsheets/d/1op6M64KrcDo6AoylbMrTZbnITgp5b9cLoYZVKw5…"
type textarea "https://docs.google.com/spreadsheets/d/1op6M64KrcDo6AoylbMrTZbnITgp5b9cLoYZVKw5…"
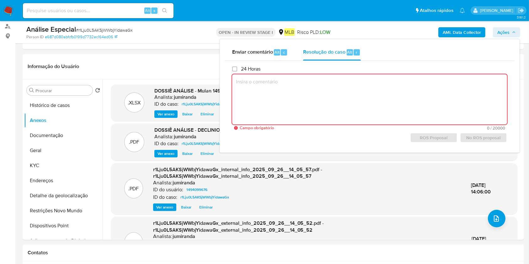
click at [357, 106] on textarea at bounding box center [369, 99] width 275 height 50
paste textarea "Notas: Cadastro de Empregadores que tenham submetido trabalhadores a condições …"
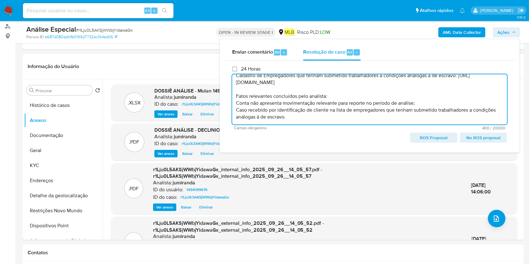
scroll to position [23, 0]
paste textarea "Conclusão do caso: - Não comunicar ao COAF - Encerramento do relacionamento com…"
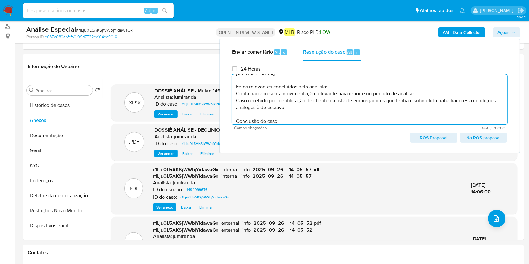
scroll to position [54, 0]
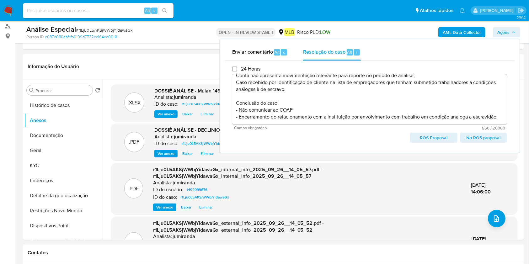
click at [435, 139] on span "ROS Proposal" at bounding box center [434, 137] width 38 height 9
type textarea "Notas: Cadastro de Empregadores que tenham submetido trabalhadores a condições …"
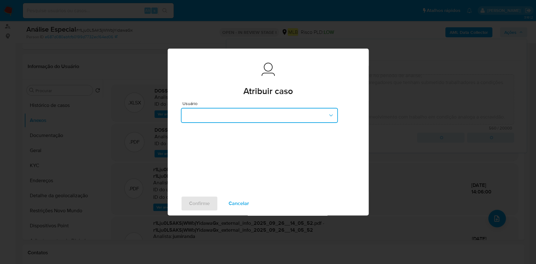
click at [264, 112] on button "button" at bounding box center [259, 115] width 157 height 15
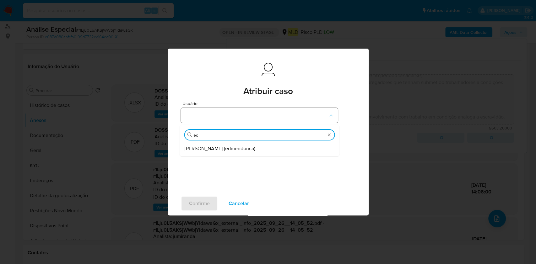
type input "edu"
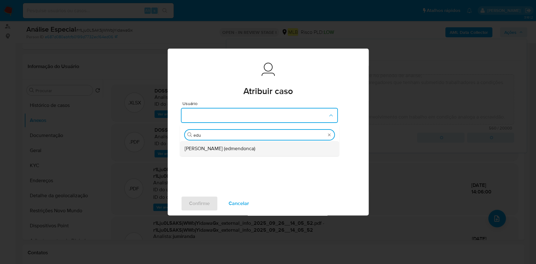
click at [249, 147] on span "Eduardo Mendonca Dutra (edmendonca)" at bounding box center [220, 149] width 71 height 6
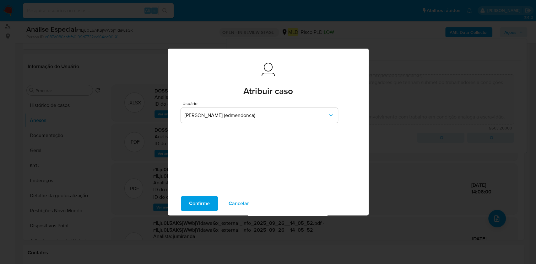
click at [213, 205] on button "Confirme" at bounding box center [199, 203] width 37 height 15
type textarea "Notas: Cadastro de Empregadores que tenham submetido trabalhadores a condições …"
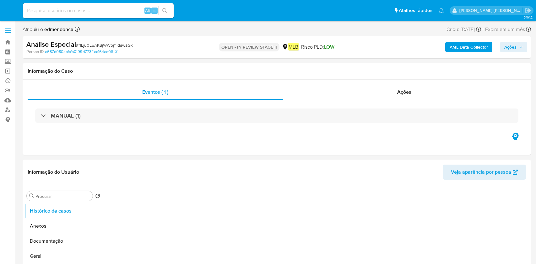
select select "10"
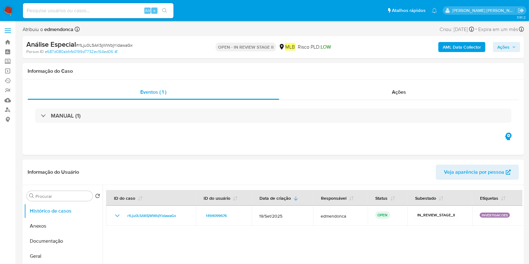
click at [94, 9] on input at bounding box center [98, 11] width 151 height 8
paste input "EBZ3Ufy3lpKGBqIe1kbLlP9O"
type input "EBZ3Ufy3lpKGBqIe1kbLlP9O"
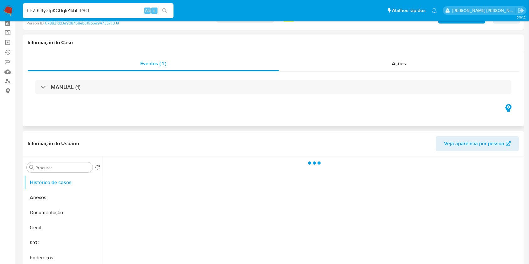
select select "10"
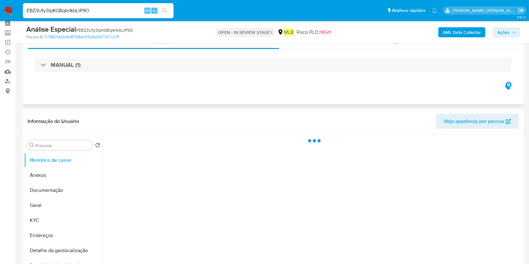
scroll to position [42, 0]
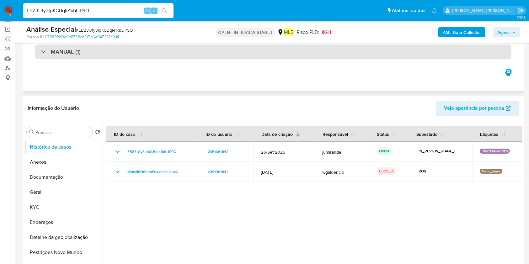
click at [151, 47] on div "MANUAL (1)" at bounding box center [273, 52] width 476 height 14
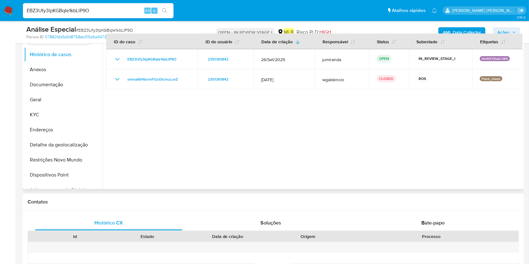
scroll to position [83, 0]
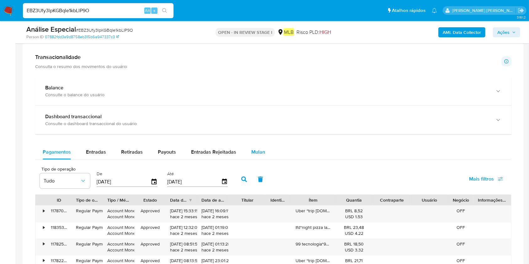
click at [251, 148] on div "Mulan" at bounding box center [258, 152] width 14 height 15
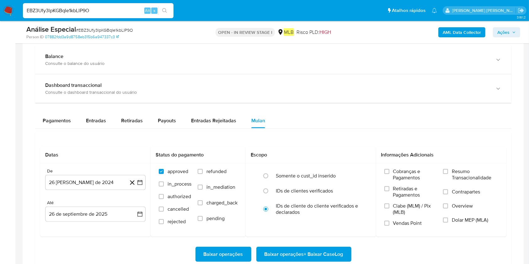
scroll to position [544, 0]
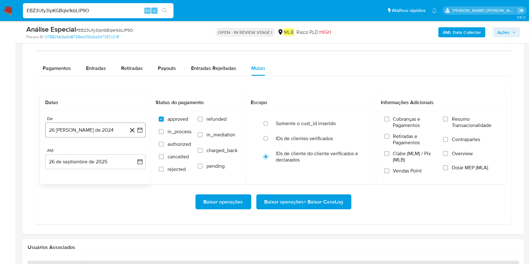
click at [94, 132] on button "26 [PERSON_NAME] de 2024" at bounding box center [95, 130] width 100 height 15
drag, startPoint x: 90, startPoint y: 156, endPoint x: 114, endPoint y: 155, distance: 23.6
click at [90, 156] on div "agosto 2024" at bounding box center [95, 153] width 85 height 8
click at [100, 153] on span "agosto 2024" at bounding box center [92, 153] width 29 height 6
click at [134, 153] on icon "Año siguiente" at bounding box center [133, 153] width 8 height 8
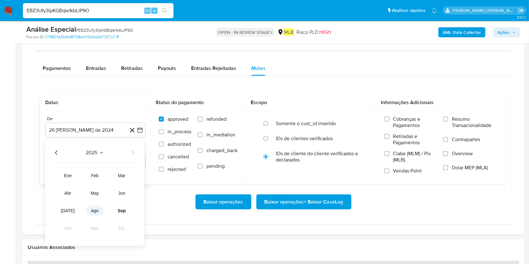
click at [91, 210] on span "ago" at bounding box center [95, 211] width 8 height 5
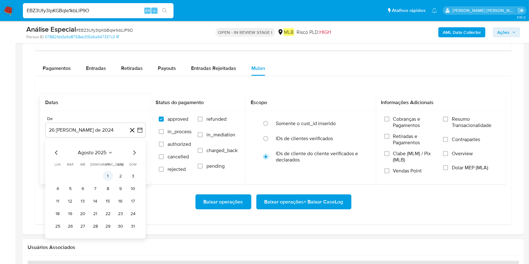
drag, startPoint x: 103, startPoint y: 177, endPoint x: 107, endPoint y: 176, distance: 4.1
click at [103, 177] on tr "1 2 3" at bounding box center [95, 176] width 85 height 10
click at [108, 176] on button "1" at bounding box center [108, 176] width 10 height 10
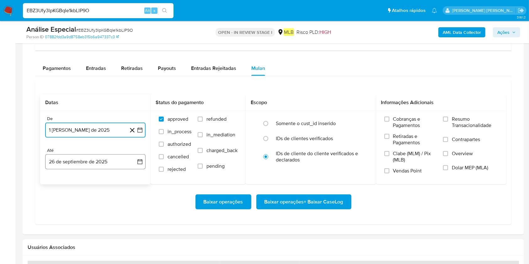
click at [105, 166] on button "26 de septiembre de 2025" at bounding box center [95, 161] width 100 height 15
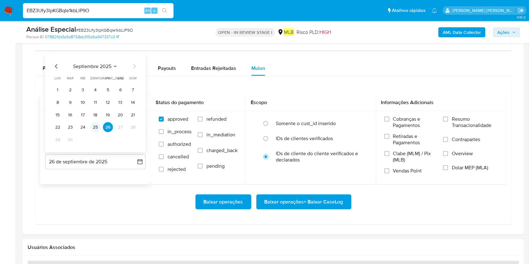
click at [98, 127] on button "25" at bounding box center [95, 127] width 10 height 10
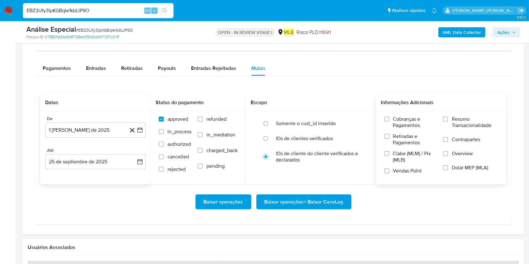
click at [456, 122] on span "Resumo Transacionalidade" at bounding box center [475, 122] width 46 height 13
click at [448, 122] on input "Resumo Transacionalidade" at bounding box center [445, 119] width 5 height 5
click at [335, 202] on span "Baixar operações + Baixar CaseLog" at bounding box center [304, 202] width 79 height 14
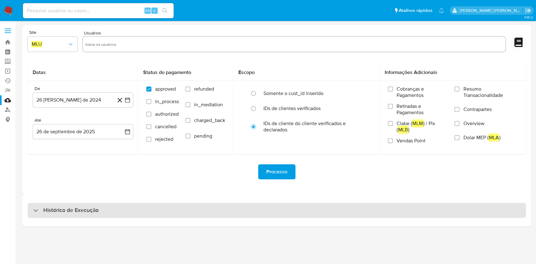
click at [116, 210] on div "Histórico de Execução" at bounding box center [277, 210] width 498 height 15
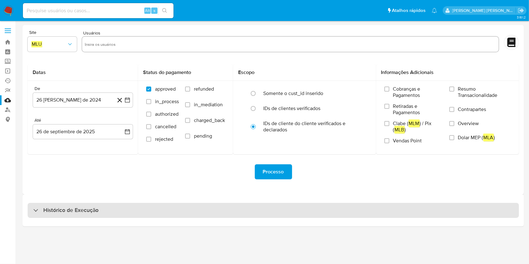
select select "10"
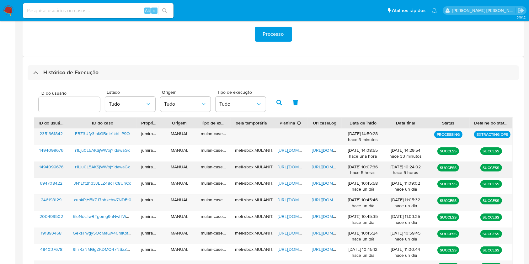
scroll to position [167, 0]
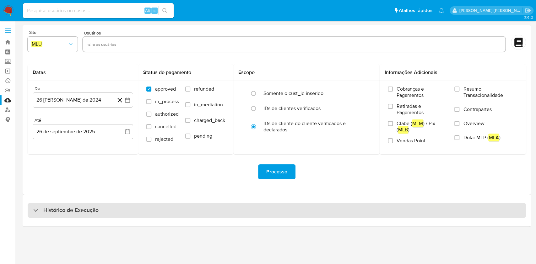
click at [150, 206] on div "Histórico de Execução" at bounding box center [277, 210] width 498 height 15
select select "10"
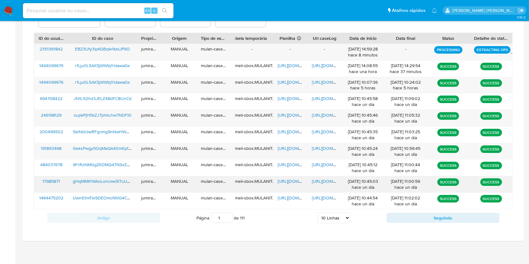
scroll to position [226, 0]
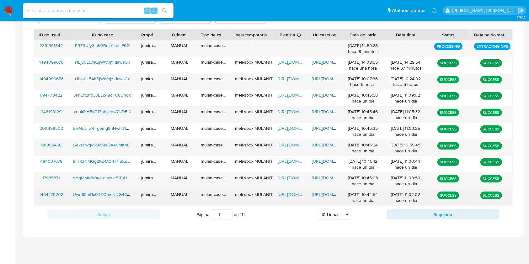
click at [293, 195] on span "https://docs.google.com/spreadsheets/d/1K9LoJTXbq95HrcTkVHjwPoqxXwjjx-aJJEpJpSL…" at bounding box center [299, 194] width 43 height 6
click at [315, 193] on span "https://docs.google.com/document/d/1DV5xbEu_dkFnwEm3sSKS6kGOMJPhMh_i-2GE7iqnUmo…" at bounding box center [333, 194] width 43 height 6
click at [114, 196] on span "Uwn63mTIx9DEOmcNNG4CoEnK" at bounding box center [105, 194] width 64 height 6
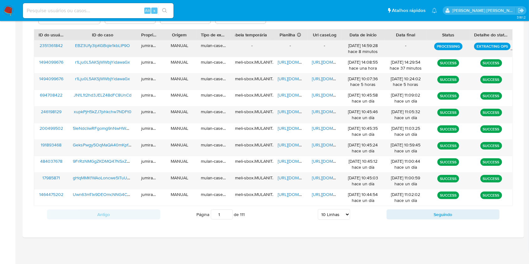
click at [113, 45] on span "EBZ3Ufy3lpKGBqIe1kbLlP9O" at bounding box center [102, 45] width 55 height 6
click at [120, 51] on div "EBZ3Ufy3lpKGBqIe1kbLlP9O" at bounding box center [102, 48] width 68 height 16
click at [115, 46] on span "EBZ3Ufy3lpKGBqIe1kbLlP9O" at bounding box center [102, 45] width 55 height 6
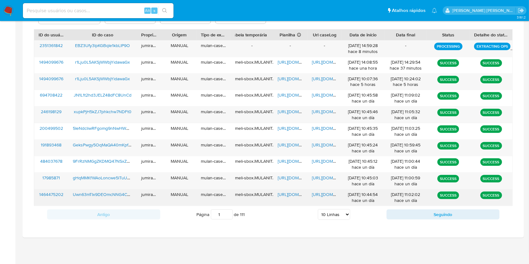
click at [121, 193] on span "Uwn63mTIx9DEOmcNNG4CoEnK" at bounding box center [105, 194] width 64 height 6
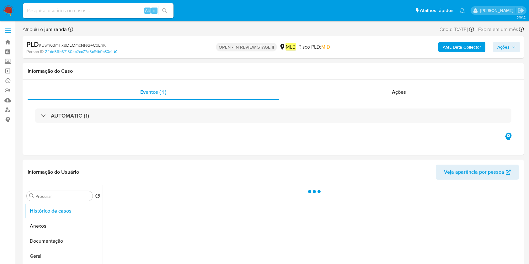
select select "10"
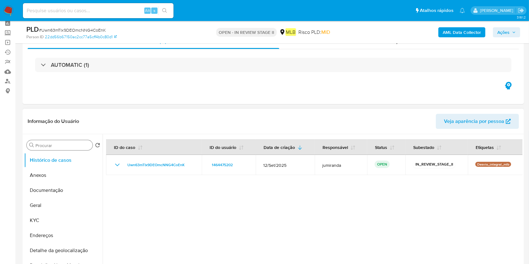
scroll to position [42, 0]
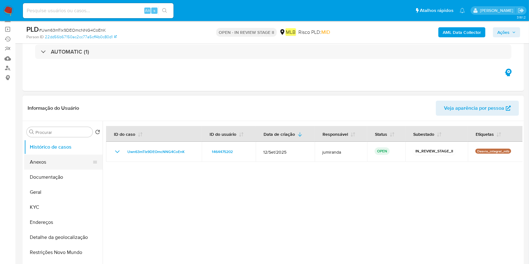
click at [72, 159] on button "Anexos" at bounding box center [60, 162] width 73 height 15
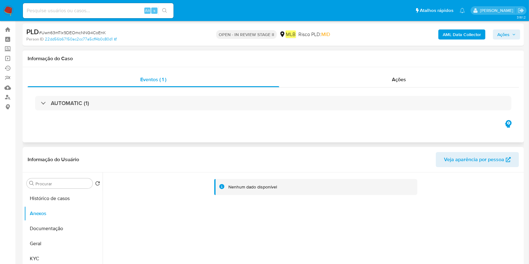
scroll to position [0, 0]
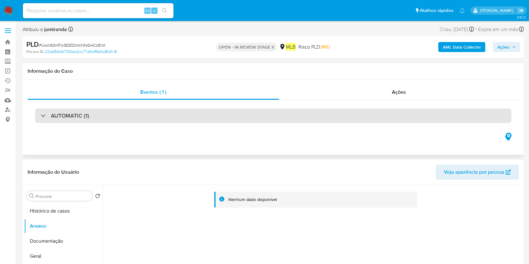
click at [95, 121] on div "AUTOMATIC (1)" at bounding box center [273, 116] width 476 height 14
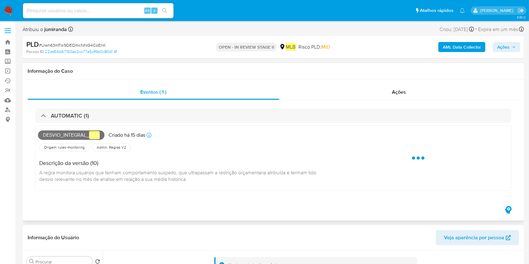
click at [65, 134] on span "Desvio_integral_ mlb" at bounding box center [71, 135] width 67 height 9
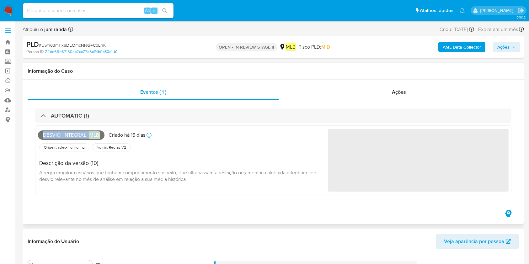
click at [65, 134] on span "Desvio_integral_ mlb" at bounding box center [71, 135] width 67 height 9
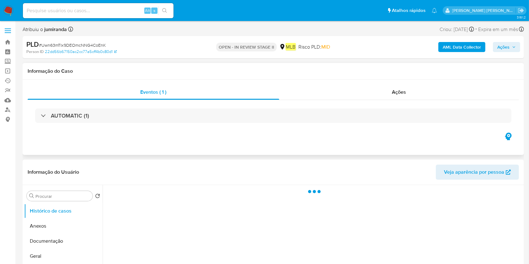
select select "10"
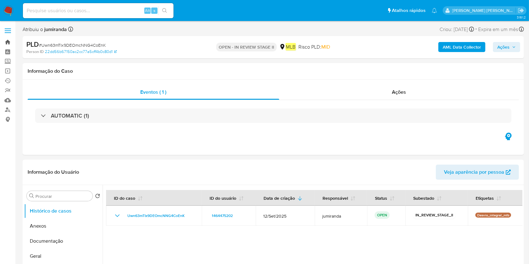
click at [9, 43] on link "Bandeja" at bounding box center [37, 42] width 75 height 10
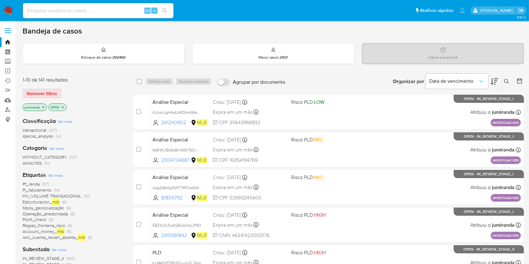
scroll to position [42, 0]
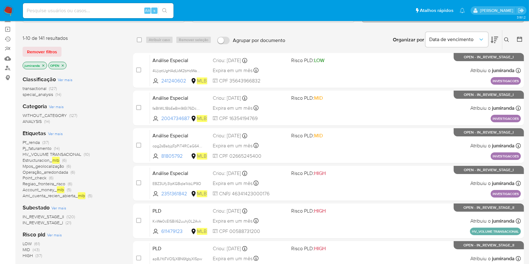
click at [45, 167] on span "Mpos_geolocalização" at bounding box center [43, 166] width 41 height 6
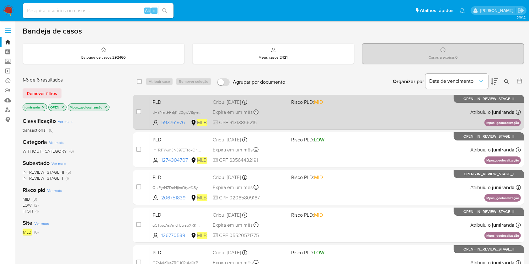
click at [289, 115] on div "PLD dH3NEltFRBjKI20gwV8gvnny 593761976 MLB Risco PLD: MID Criou: 12/09/2025 Cri…" at bounding box center [335, 112] width 371 height 32
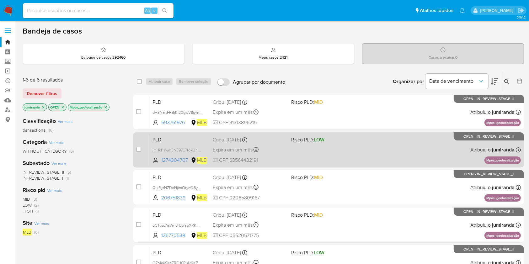
click at [282, 143] on div "PLD jmITcPYwm3N397ETtokOhuJq 1274304707 MLB Risco PLD: LOW Criou: 12/09/2025 Cr…" at bounding box center [335, 150] width 371 height 32
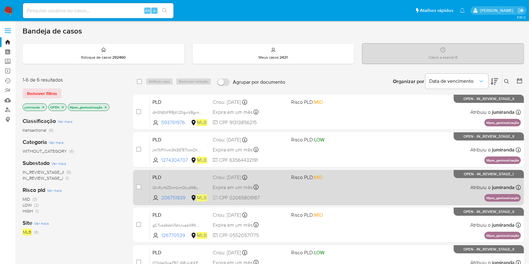
click at [287, 183] on div "PLD QlxRyrNZDoHjimQtydf48yNO 206751839 MLB Risco PLD: MID Criou: 12/09/2025 Cri…" at bounding box center [335, 188] width 371 height 32
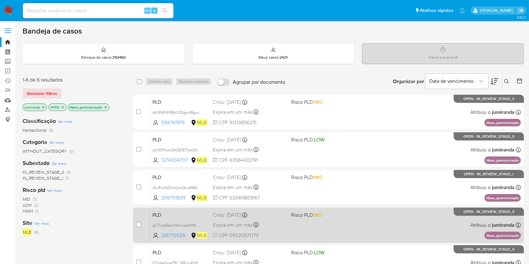
click at [292, 213] on span "Risco PLD: MID" at bounding box center [307, 215] width 32 height 7
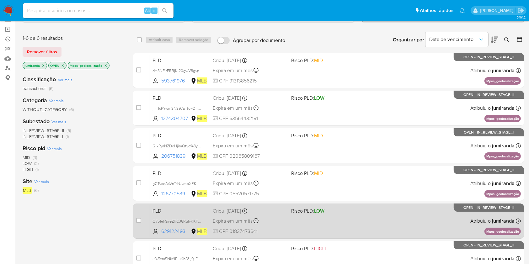
click at [311, 224] on div "PLD O7p1ekSireZRCJ6RuIyKKPG3 629122493 MLB Risco PLD: LOW Criou: 12/09/2025 Cri…" at bounding box center [335, 221] width 371 height 32
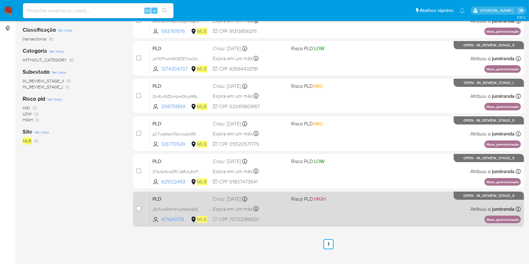
scroll to position [118, 0]
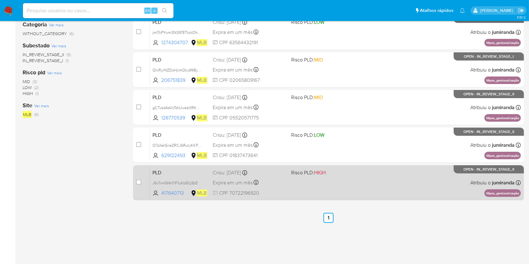
click at [304, 179] on div "PLD J6vTxm5NkYIF1uKb5fJj9jlE 417640713 MLB Risco PLD: HIGH Criou: 12/09/2025 Cr…" at bounding box center [335, 183] width 371 height 32
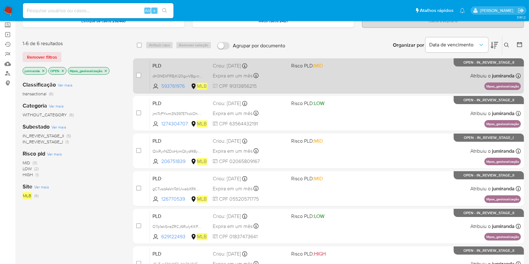
scroll to position [0, 0]
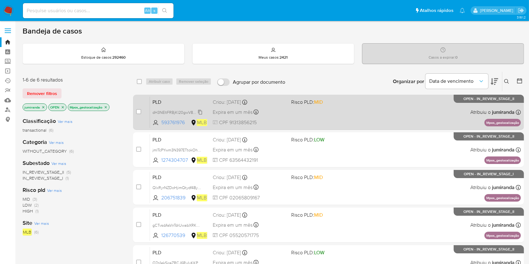
click at [181, 112] on span "dH3NEltFRBjKI20gwV8gvnny" at bounding box center [178, 112] width 51 height 7
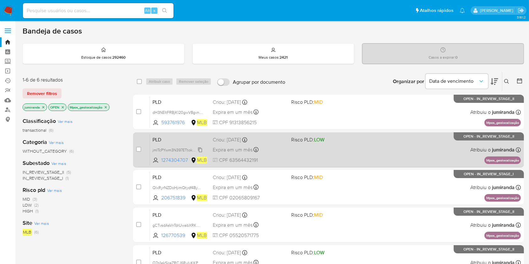
click at [181, 147] on span "jmITcPYwm3N397ETtokOhuJq" at bounding box center [178, 149] width 51 height 7
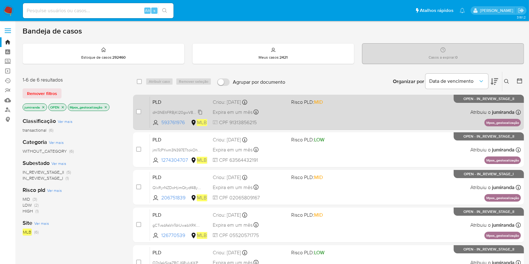
click at [176, 114] on span "dH3NEltFRBjKI20gwV8gvnny" at bounding box center [178, 112] width 51 height 7
click at [505, 123] on p "Mpos_geolocalização" at bounding box center [503, 123] width 36 height 8
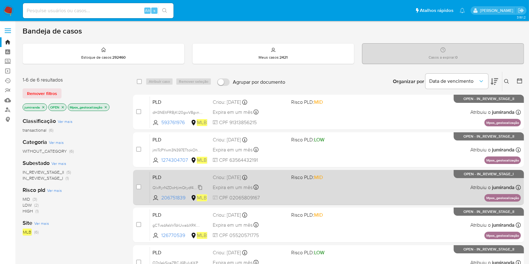
click at [177, 187] on span "QlxRyrNZDoHjimQtydf48yNO" at bounding box center [178, 187] width 51 height 7
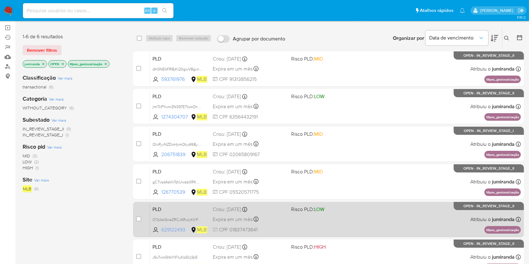
scroll to position [83, 0]
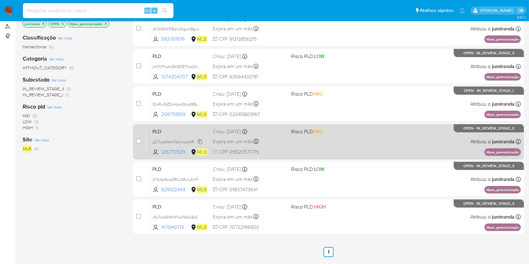
click at [186, 139] on span "gCTvsdAsVnTdrUwabXRKWf3q" at bounding box center [179, 141] width 53 height 7
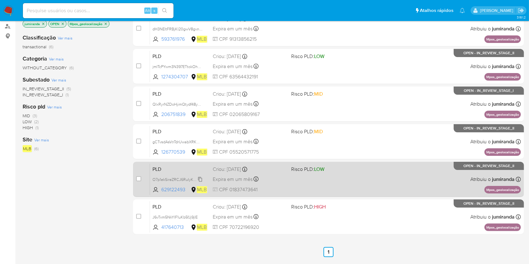
click at [181, 178] on span "O7p1ekSireZRCJ6RuIyKKPG3" at bounding box center [178, 179] width 51 height 7
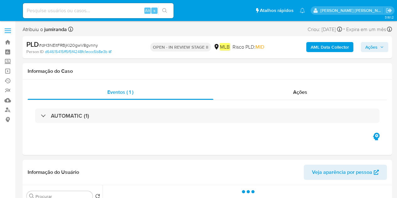
select select "10"
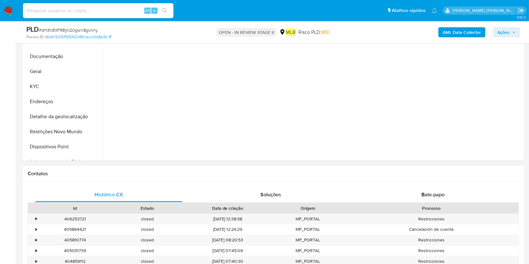
scroll to position [209, 0]
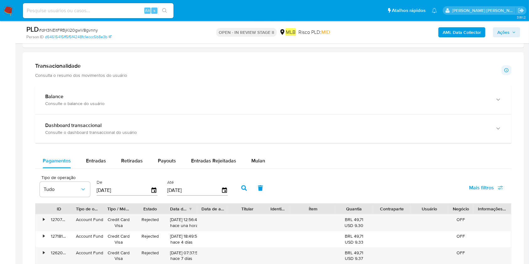
click at [251, 163] on span "Mulan" at bounding box center [258, 160] width 14 height 7
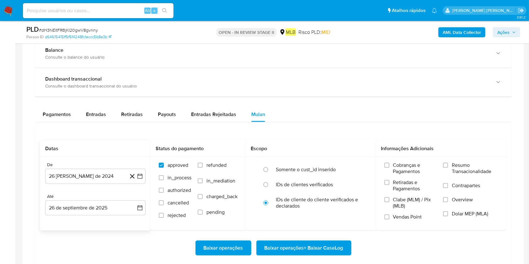
scroll to position [502, 0]
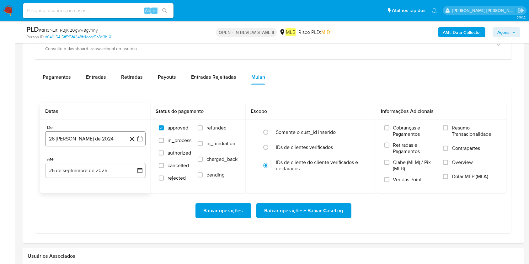
click at [84, 138] on button "26 [PERSON_NAME] de 2024" at bounding box center [95, 138] width 100 height 15
click at [94, 158] on span "agosto 2024" at bounding box center [92, 161] width 29 height 6
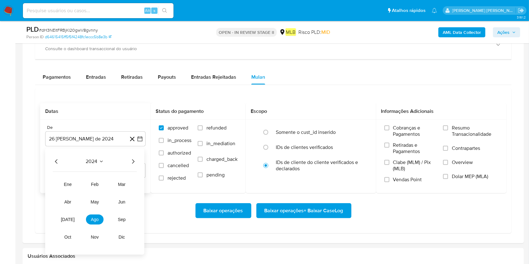
click at [138, 163] on div "2024 2024 ene feb mar abr may jun [DATE] ago sep oct nov dic" at bounding box center [94, 201] width 99 height 106
click at [136, 162] on icon "Año siguiente" at bounding box center [133, 162] width 8 height 8
click at [96, 198] on span "ago" at bounding box center [95, 219] width 8 height 5
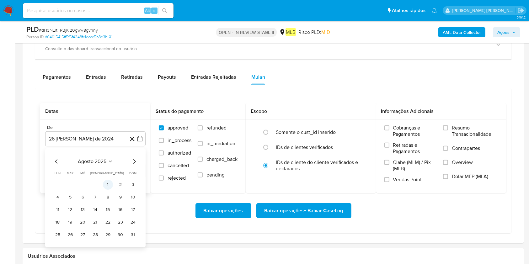
click at [106, 185] on button "1" at bounding box center [108, 185] width 10 height 10
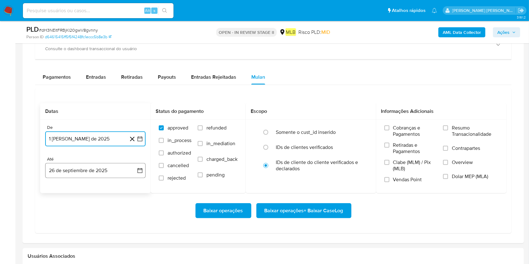
click at [99, 171] on button "26 de septiembre de 2025" at bounding box center [95, 170] width 100 height 15
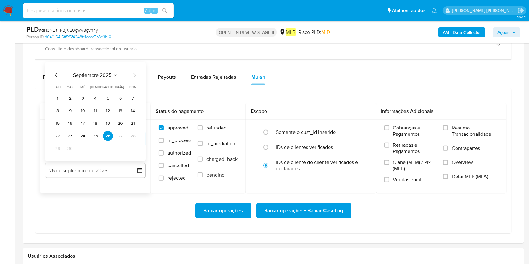
click at [99, 131] on td "25" at bounding box center [95, 136] width 10 height 10
click at [92, 136] on button "25" at bounding box center [95, 136] width 10 height 10
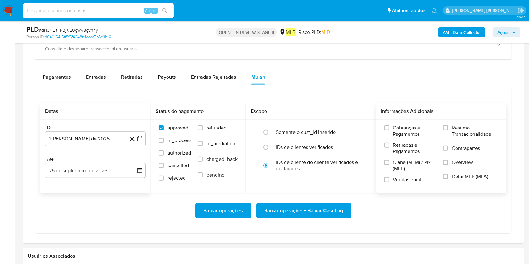
click at [397, 125] on span "Resumo Transacionalidade" at bounding box center [475, 131] width 46 height 13
click at [397, 126] on input "Resumo Transacionalidade" at bounding box center [445, 128] width 5 height 5
click at [314, 198] on span "Baixar operações + Baixar CaseLog" at bounding box center [304, 211] width 79 height 14
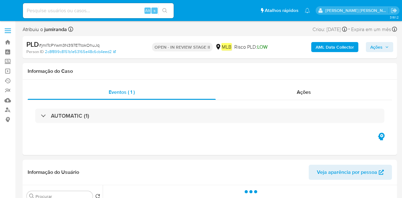
select select "10"
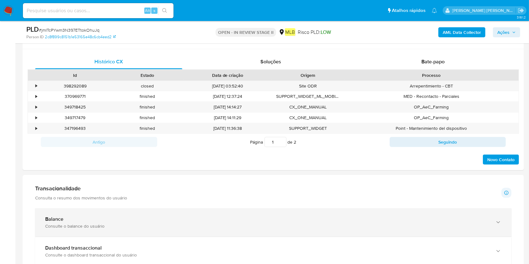
scroll to position [335, 0]
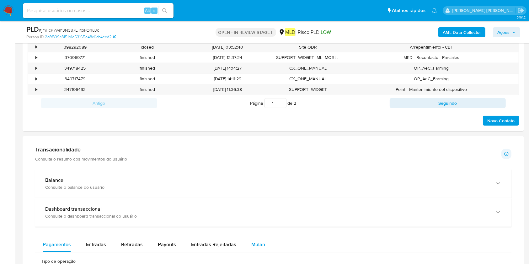
click at [264, 198] on button "Mulan" at bounding box center [258, 244] width 29 height 15
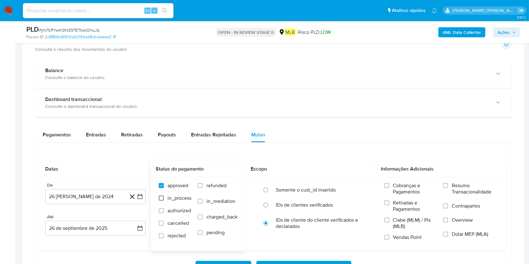
scroll to position [460, 0]
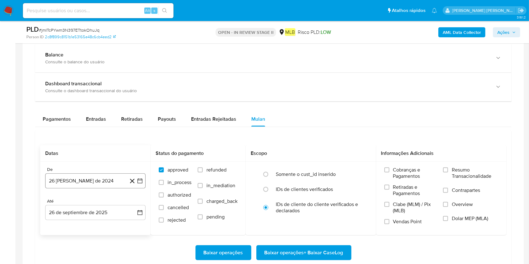
click at [75, 177] on button "26 [PERSON_NAME] de 2024" at bounding box center [95, 181] width 100 height 15
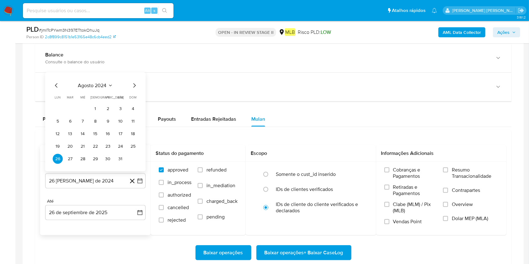
click at [106, 84] on span "agosto 2024" at bounding box center [92, 86] width 29 height 6
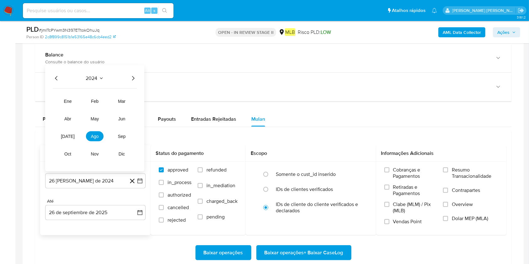
click at [134, 80] on icon "Año siguiente" at bounding box center [133, 79] width 8 height 8
click at [98, 141] on button "ago" at bounding box center [95, 136] width 18 height 10
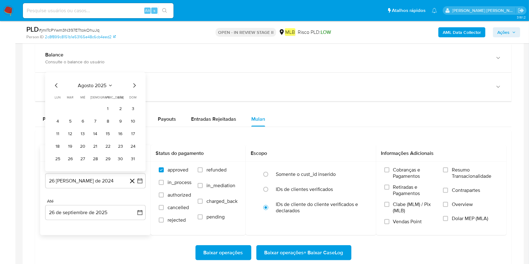
click at [110, 109] on button "1" at bounding box center [108, 109] width 10 height 10
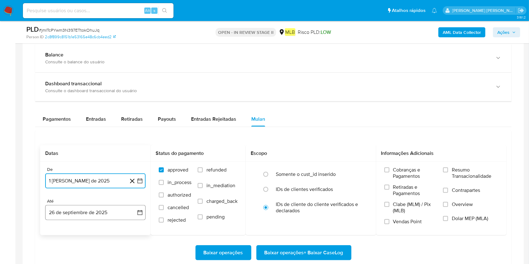
click at [95, 198] on button "26 de septiembre de 2025" at bounding box center [95, 212] width 100 height 15
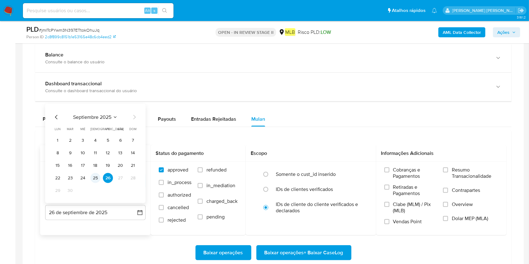
click at [94, 176] on button "25" at bounding box center [95, 178] width 10 height 10
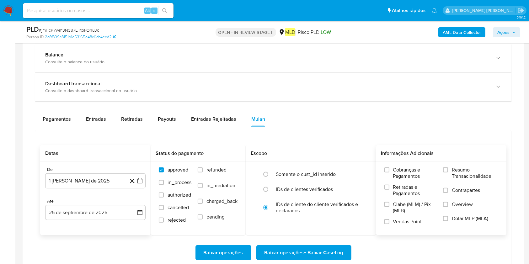
drag, startPoint x: 449, startPoint y: 169, endPoint x: 442, endPoint y: 176, distance: 9.8
click at [401, 169] on label "Resumo Transacionalidade" at bounding box center [470, 177] width 55 height 20
click at [401, 169] on input "Resumo Transacionalidade" at bounding box center [445, 170] width 5 height 5
click at [333, 198] on span "Baixar operações + Baixar CaseLog" at bounding box center [304, 253] width 79 height 14
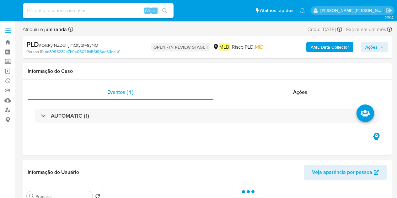
select select "10"
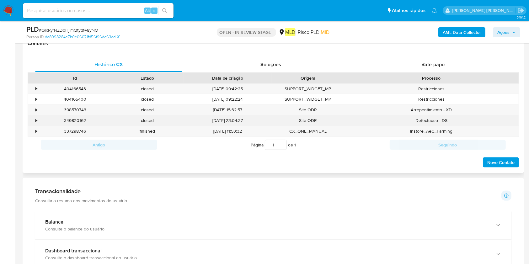
scroll to position [418, 0]
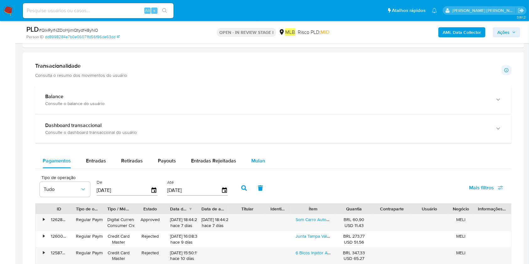
click at [258, 162] on span "Mulan" at bounding box center [258, 160] width 14 height 7
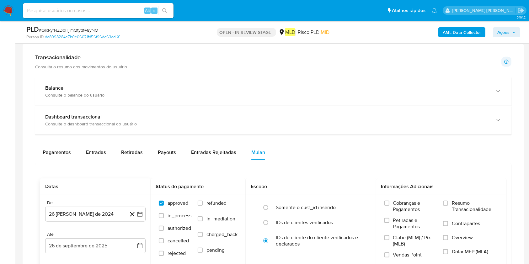
scroll to position [544, 0]
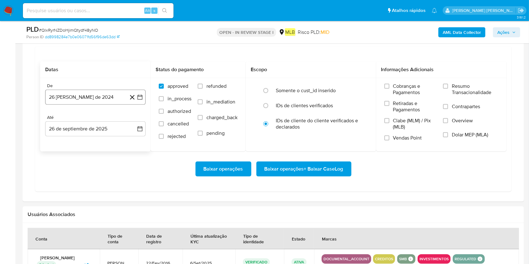
click at [102, 103] on button "26 [PERSON_NAME] de 2024" at bounding box center [95, 97] width 100 height 15
click at [101, 122] on span "agosto 2024" at bounding box center [92, 120] width 29 height 6
click at [136, 119] on icon "Año siguiente" at bounding box center [133, 120] width 8 height 8
click at [97, 174] on button "ago" at bounding box center [95, 178] width 18 height 10
click at [110, 142] on button "1" at bounding box center [108, 143] width 10 height 10
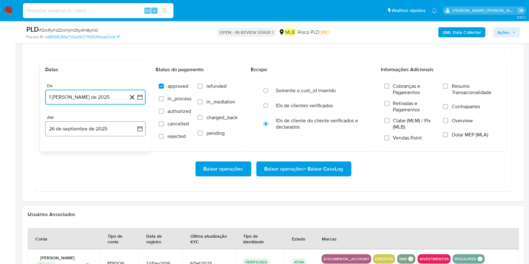
click at [107, 133] on button "26 de septiembre de 2025" at bounding box center [95, 128] width 100 height 15
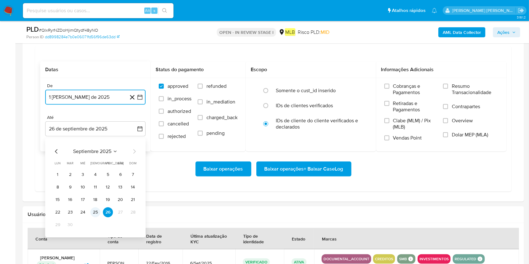
click at [98, 198] on button "25" at bounding box center [95, 212] width 10 height 10
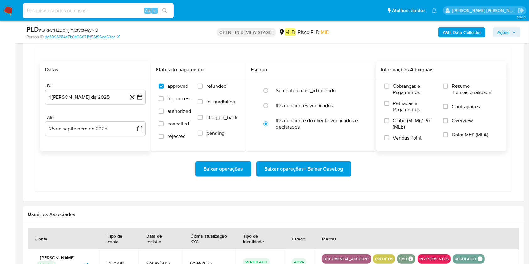
click at [397, 87] on span "Resumo Transacionalidade" at bounding box center [475, 89] width 46 height 13
click at [397, 87] on input "Resumo Transacionalidade" at bounding box center [445, 86] width 5 height 5
click at [97, 128] on button "25 de septiembre de 2025" at bounding box center [95, 128] width 100 height 15
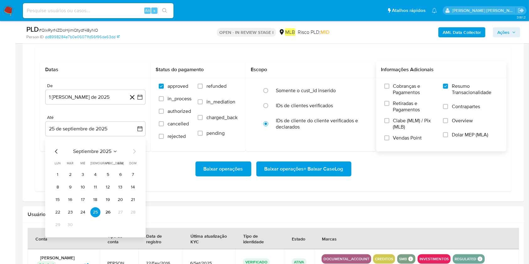
click at [150, 185] on div "Baixar operações Baixar operações + Baixar CaseLog" at bounding box center [273, 169] width 466 height 35
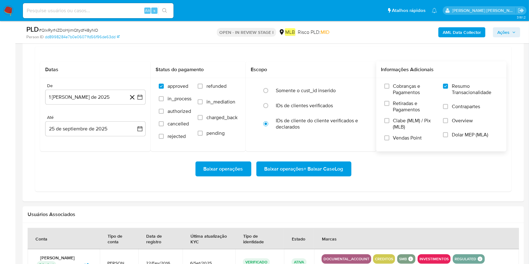
click at [296, 168] on span "Baixar operações + Baixar CaseLog" at bounding box center [304, 169] width 79 height 14
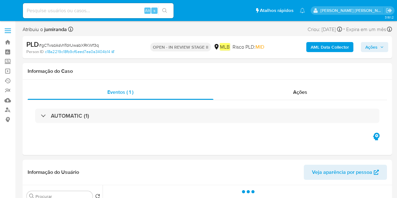
select select "10"
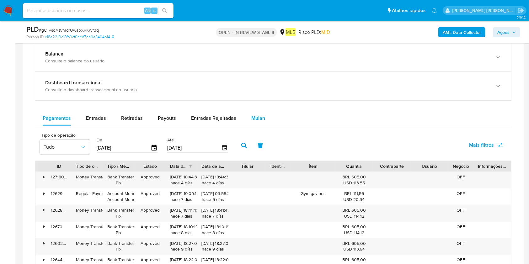
click at [255, 120] on span "Mulan" at bounding box center [258, 118] width 14 height 7
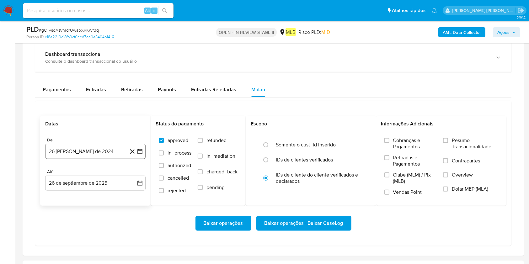
scroll to position [460, 0]
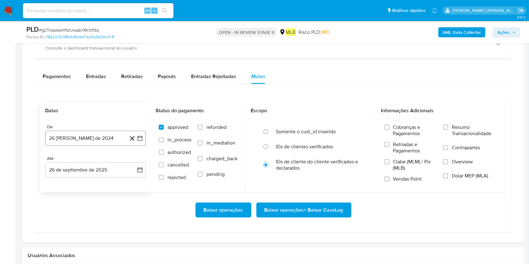
click at [86, 144] on button "26 [PERSON_NAME] de 2024" at bounding box center [95, 138] width 100 height 15
click at [90, 161] on span "agosto 2024" at bounding box center [92, 161] width 29 height 6
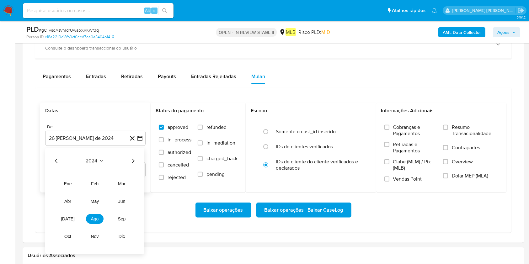
click at [131, 162] on icon "Año siguiente" at bounding box center [133, 162] width 8 height 8
click at [94, 198] on span "ago" at bounding box center [95, 219] width 8 height 5
click at [107, 184] on button "1" at bounding box center [108, 184] width 10 height 10
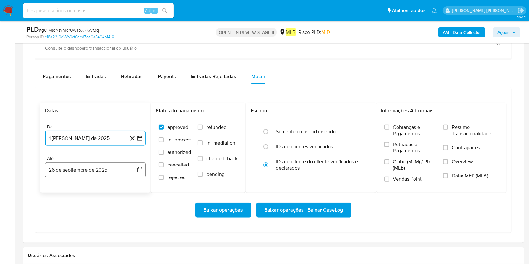
click at [106, 172] on button "26 de septiembre de 2025" at bounding box center [95, 170] width 100 height 15
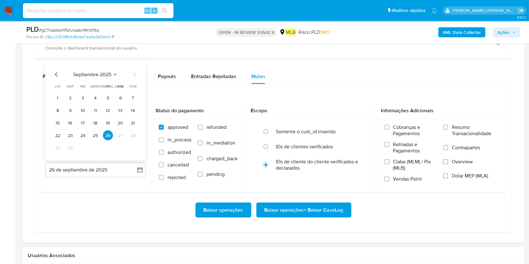
click at [94, 137] on button "25" at bounding box center [95, 136] width 10 height 10
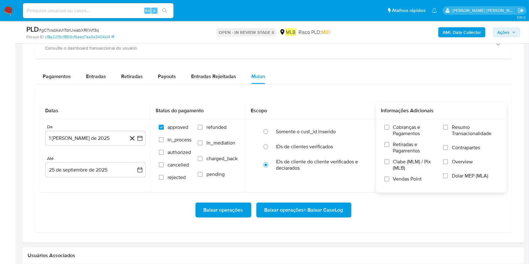
click at [397, 126] on span "Resumo Transacionalidade" at bounding box center [475, 130] width 46 height 13
click at [397, 126] on input "Resumo Transacionalidade" at bounding box center [445, 127] width 5 height 5
click at [304, 198] on span "Baixar operações + Baixar CaseLog" at bounding box center [304, 210] width 79 height 14
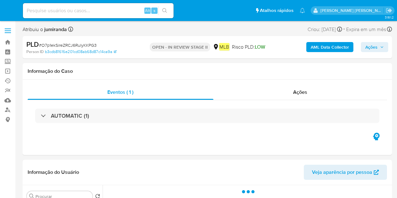
select select "10"
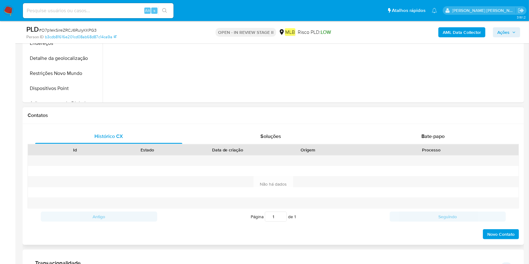
scroll to position [502, 0]
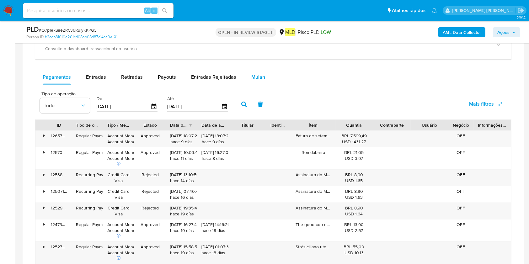
click at [261, 77] on span "Mulan" at bounding box center [258, 76] width 14 height 7
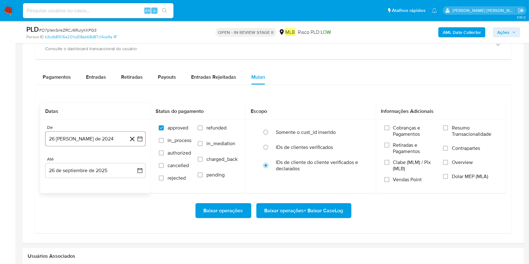
drag, startPoint x: 85, startPoint y: 140, endPoint x: 90, endPoint y: 145, distance: 7.3
click at [85, 140] on button "26 [PERSON_NAME] de 2024" at bounding box center [95, 138] width 100 height 15
click at [88, 166] on div "agosto 2024 agosto 2024 lun lunes mar martes mié miércoles jue jueves vie viern…" at bounding box center [95, 199] width 85 height 82
click at [97, 162] on span "agosto 2024" at bounding box center [92, 161] width 29 height 6
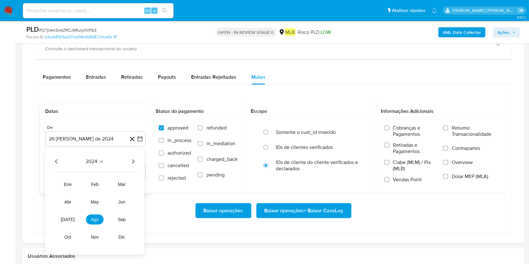
click at [132, 161] on icon "Año siguiente" at bounding box center [133, 162] width 8 height 8
click at [96, 198] on span "ago" at bounding box center [95, 219] width 8 height 5
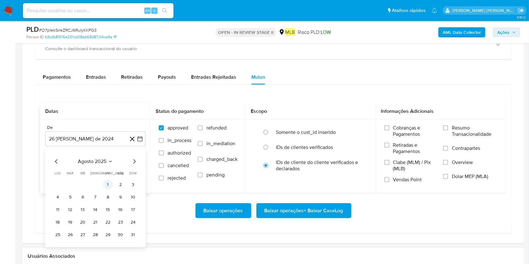
click at [107, 183] on button "1" at bounding box center [108, 185] width 10 height 10
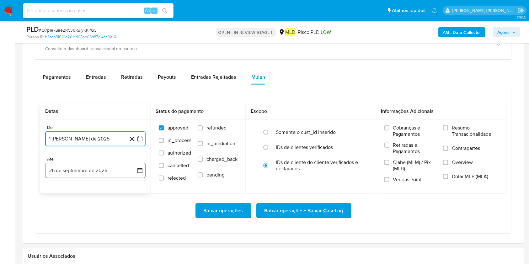
click at [109, 169] on button "26 de septiembre de 2025" at bounding box center [95, 170] width 100 height 15
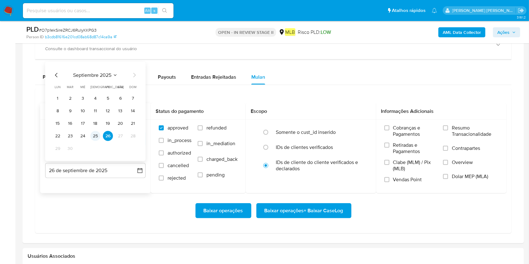
click at [97, 134] on button "25" at bounding box center [95, 136] width 10 height 10
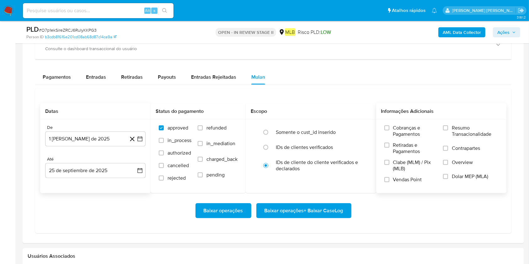
drag, startPoint x: 457, startPoint y: 129, endPoint x: 440, endPoint y: 152, distance: 28.4
click at [397, 129] on span "Resumo Transacionalidade" at bounding box center [475, 131] width 46 height 13
click at [397, 129] on input "Resumo Transacionalidade" at bounding box center [445, 128] width 5 height 5
click at [328, 198] on span "Baixar operações + Baixar CaseLog" at bounding box center [304, 211] width 79 height 14
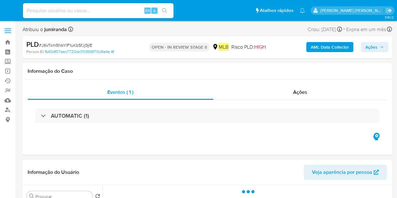
select select "10"
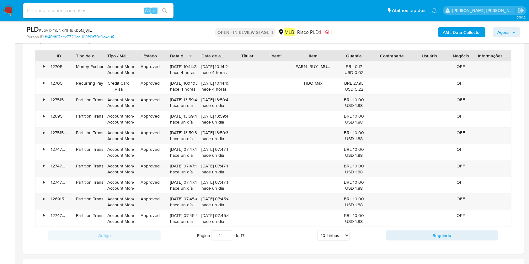
scroll to position [502, 0]
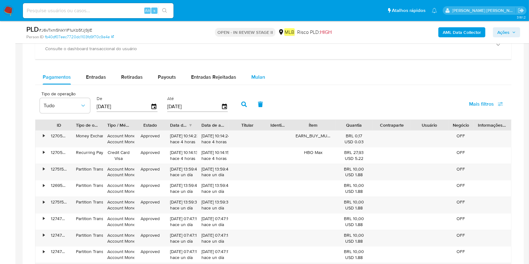
click at [254, 82] on div "Mulan" at bounding box center [258, 77] width 14 height 15
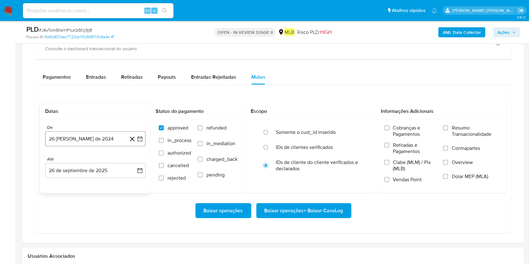
click at [72, 137] on button "26 de agosto de 2024" at bounding box center [95, 138] width 100 height 15
click at [95, 160] on span "agosto 2024" at bounding box center [92, 161] width 29 height 6
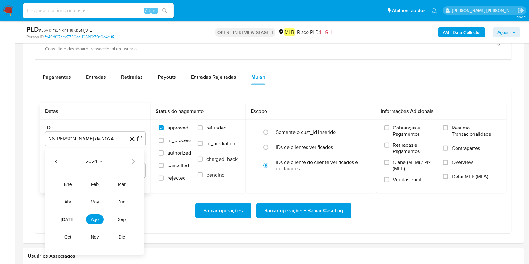
click at [133, 162] on icon "Año siguiente" at bounding box center [133, 162] width 8 height 8
click at [98, 198] on span "ago" at bounding box center [95, 219] width 8 height 5
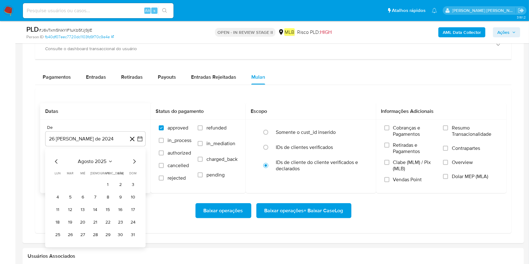
click at [109, 182] on button "1" at bounding box center [108, 185] width 10 height 10
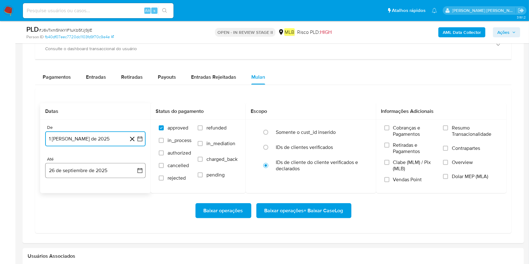
click at [120, 168] on button "26 de septiembre de 2025" at bounding box center [95, 170] width 100 height 15
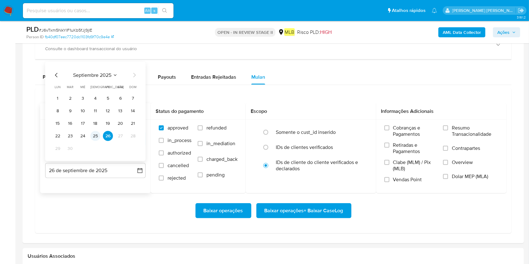
click at [98, 132] on button "25" at bounding box center [95, 136] width 10 height 10
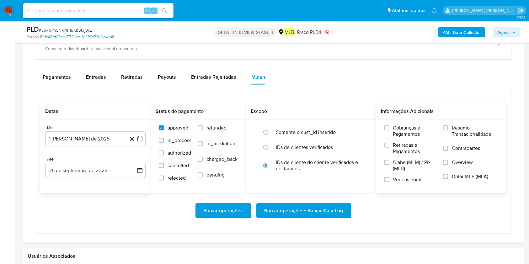
click at [397, 130] on label "Resumo Transacionalidade" at bounding box center [470, 135] width 55 height 20
click at [397, 130] on input "Resumo Transacionalidade" at bounding box center [445, 128] width 5 height 5
click at [332, 198] on span "Baixar operações + Baixar CaseLog" at bounding box center [304, 211] width 79 height 14
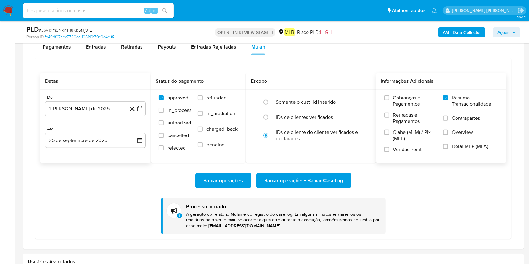
scroll to position [544, 0]
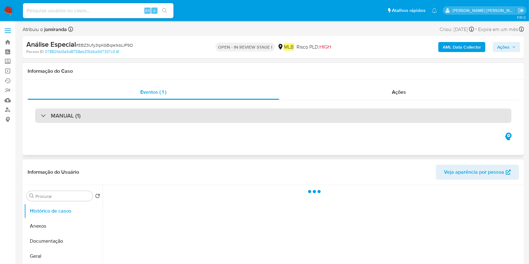
click at [208, 111] on div "MANUAL (1)" at bounding box center [273, 116] width 476 height 14
select select "10"
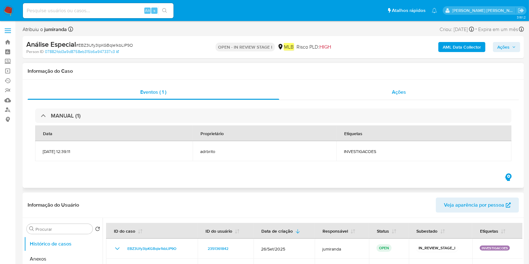
click at [398, 97] on div "Ações" at bounding box center [399, 92] width 240 height 15
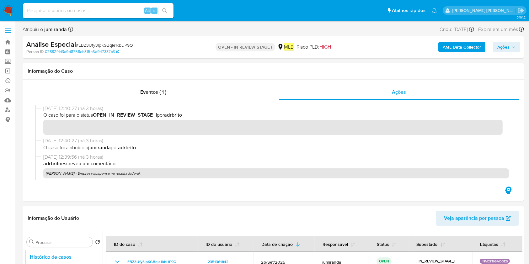
scroll to position [42, 0]
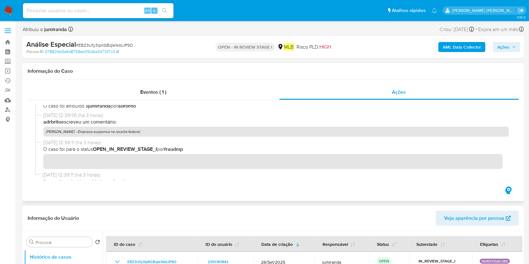
click at [114, 133] on p "[PERSON_NAME] - Empresa suspensa na receita federal." at bounding box center [276, 132] width 466 height 10
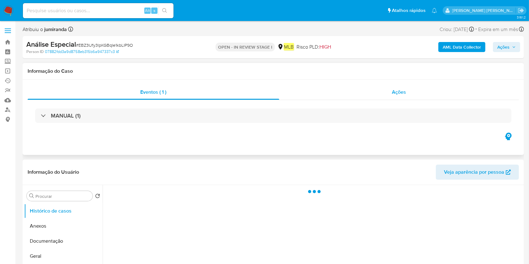
click at [364, 86] on div "Ações" at bounding box center [399, 92] width 240 height 15
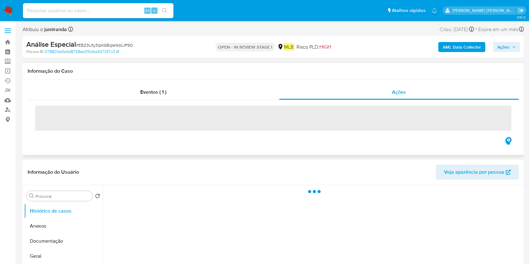
select select "10"
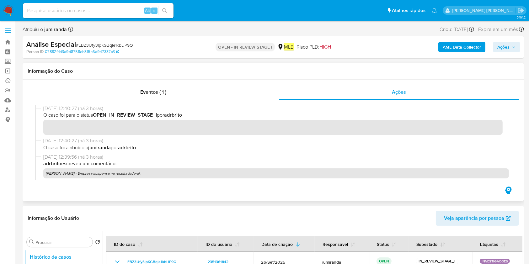
click at [120, 172] on p "[PERSON_NAME] - Empresa suspensa na receita federal." at bounding box center [276, 174] width 466 height 10
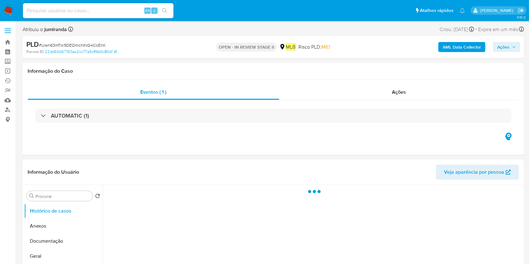
select select "10"
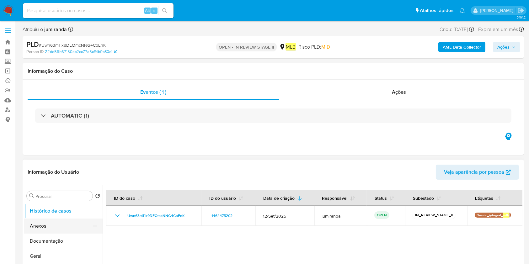
click at [65, 226] on button "Anexos" at bounding box center [60, 226] width 73 height 15
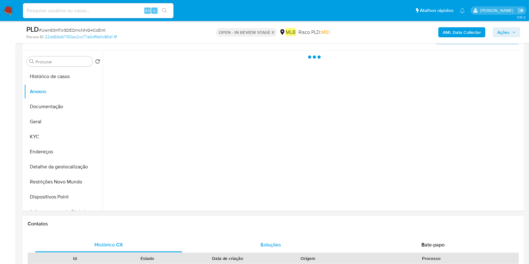
scroll to position [126, 0]
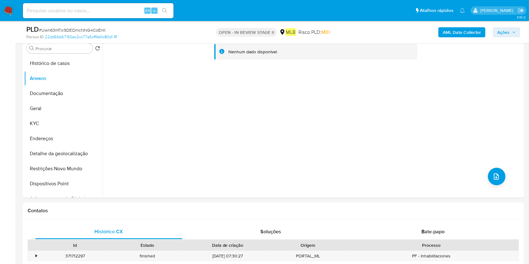
click at [449, 33] on b "AML Data Collector" at bounding box center [462, 32] width 38 height 10
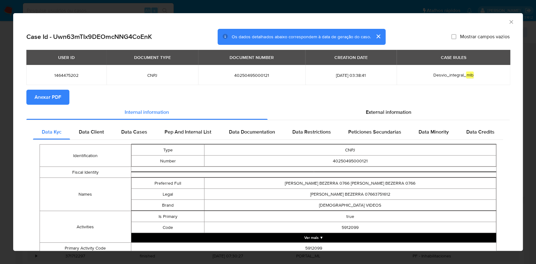
click at [60, 97] on span "Anexar PDF" at bounding box center [48, 97] width 27 height 14
click at [509, 21] on icon "Fechar a janela" at bounding box center [510, 21] width 3 height 3
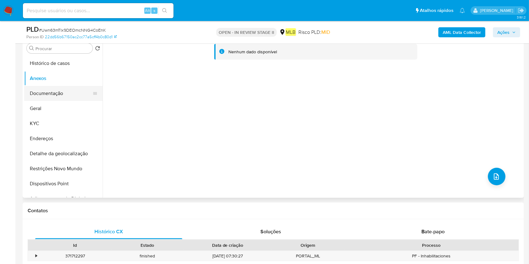
click at [64, 96] on button "Documentação" at bounding box center [60, 93] width 73 height 15
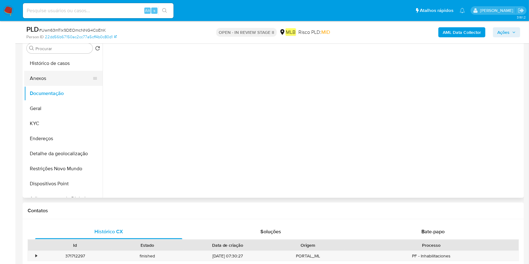
click at [49, 72] on button "Anexos" at bounding box center [60, 78] width 73 height 15
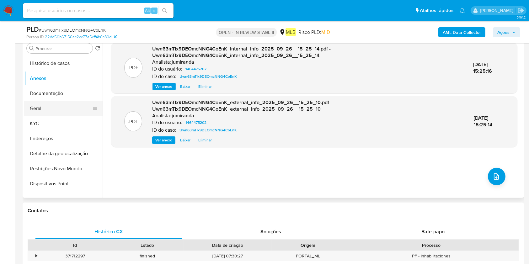
drag, startPoint x: 61, startPoint y: 99, endPoint x: 61, endPoint y: 104, distance: 4.4
click at [61, 99] on button "Documentação" at bounding box center [63, 93] width 78 height 15
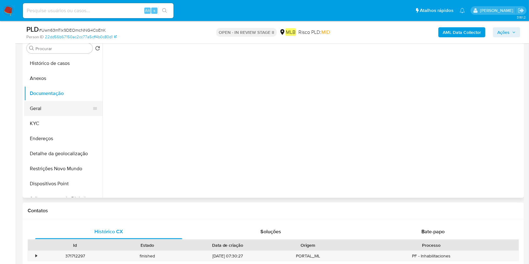
click at [60, 108] on button "Geral" at bounding box center [60, 108] width 73 height 15
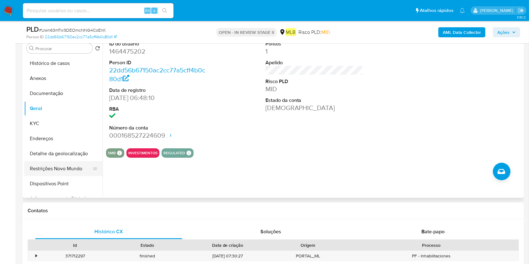
click at [53, 165] on button "Restrições Novo Mundo" at bounding box center [60, 168] width 73 height 15
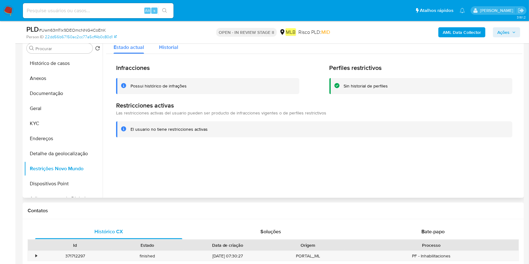
click at [167, 44] on span "Historial" at bounding box center [168, 47] width 19 height 7
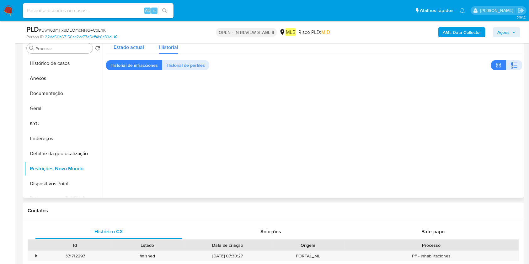
click at [140, 47] on span "Estado actual" at bounding box center [129, 47] width 30 height 7
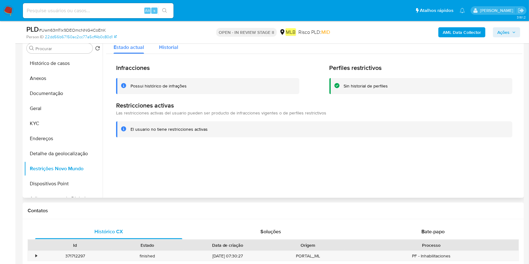
click at [166, 48] on span "Historial" at bounding box center [168, 47] width 19 height 7
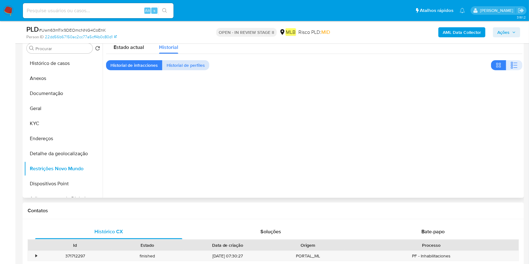
click at [184, 69] on span "Historial de perfiles" at bounding box center [186, 65] width 38 height 9
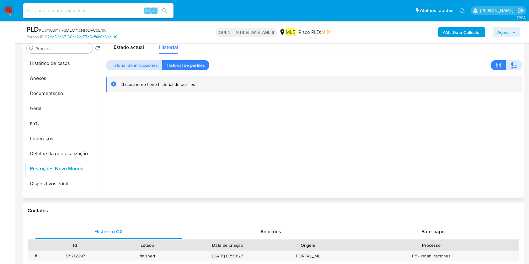
click at [138, 67] on span "Historial de infracciones" at bounding box center [133, 65] width 47 height 9
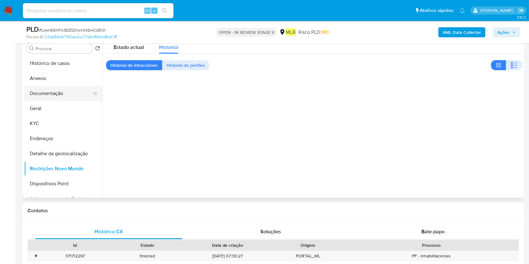
click at [68, 93] on button "Documentação" at bounding box center [60, 93] width 73 height 15
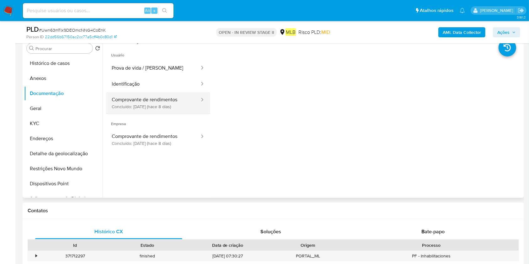
click at [157, 105] on button "Comprovante de rendimentos Concluído: 18/09/2025 (hace 8 días)" at bounding box center [153, 102] width 94 height 21
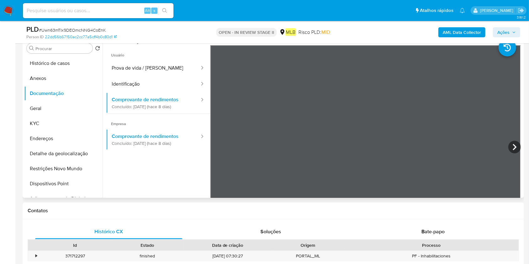
scroll to position [55, 0]
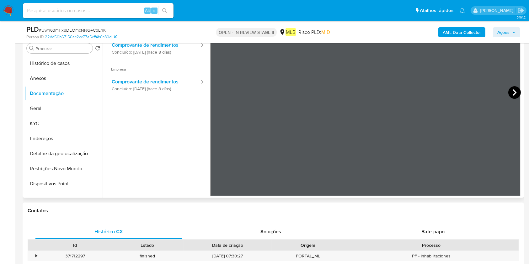
click at [508, 94] on icon at bounding box center [514, 92] width 13 height 13
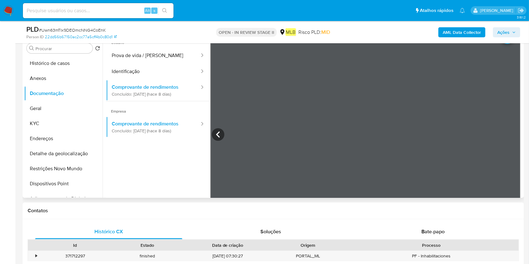
click at [491, 43] on div "PLD # Uwn63mTIx9DEOmcNNG4CoEnK Person ID 22dd56b67150ac2cc77a5cff4b0c80d1 OPEN …" at bounding box center [273, 32] width 501 height 22
click at [38, 109] on button "Geral" at bounding box center [60, 108] width 73 height 15
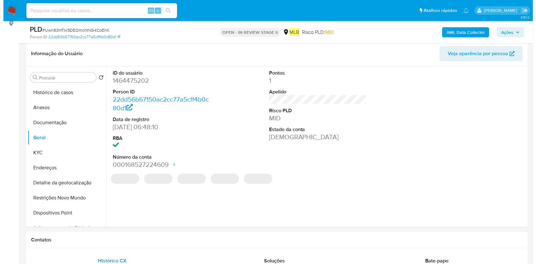
scroll to position [83, 0]
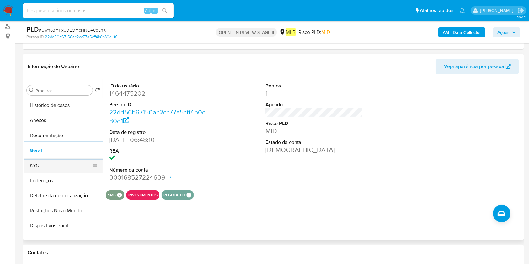
click at [46, 166] on button "KYC" at bounding box center [60, 165] width 73 height 15
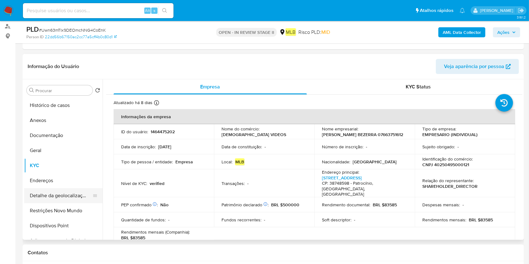
click at [46, 185] on button "Endereços" at bounding box center [63, 180] width 78 height 15
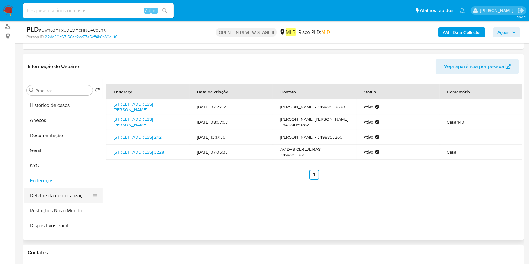
click at [73, 195] on button "Detalhe da geolocalização" at bounding box center [60, 195] width 73 height 15
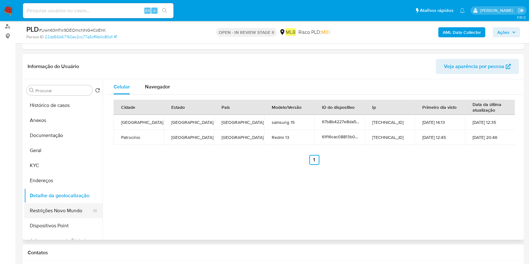
drag, startPoint x: 41, startPoint y: 204, endPoint x: 95, endPoint y: 204, distance: 54.6
click at [42, 204] on button "Restrições Novo Mundo" at bounding box center [60, 210] width 73 height 15
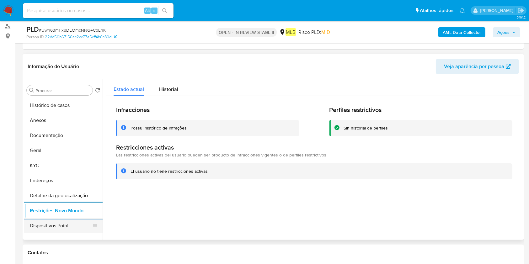
drag, startPoint x: 56, startPoint y: 223, endPoint x: 65, endPoint y: 223, distance: 8.5
click at [57, 224] on button "Dispositivos Point" at bounding box center [60, 225] width 73 height 15
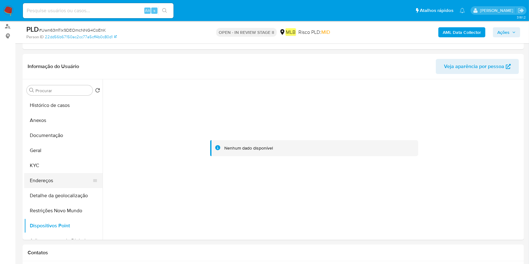
click at [49, 179] on button "Endereços" at bounding box center [60, 180] width 73 height 15
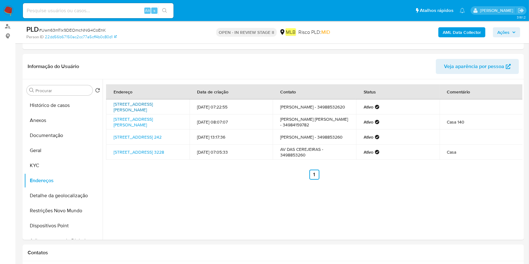
drag, startPoint x: 110, startPoint y: 102, endPoint x: 143, endPoint y: 108, distance: 33.8
click at [143, 108] on td "Rua Casimiro Martins Dos Santos 586, Patrocínio, Minas Gerais, 38740060, Brasil…" at bounding box center [147, 106] width 83 height 15
copy link "Rua Casimiro Martins Dos Santos 586, Patrocínio,"
drag, startPoint x: 43, startPoint y: 151, endPoint x: 68, endPoint y: 150, distance: 25.1
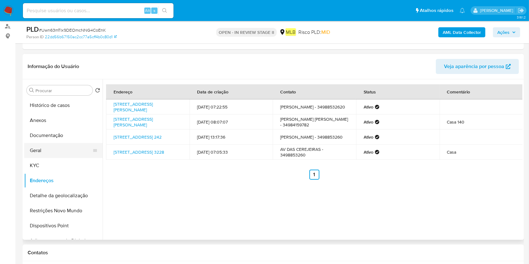
click at [43, 150] on button "Geral" at bounding box center [60, 150] width 73 height 15
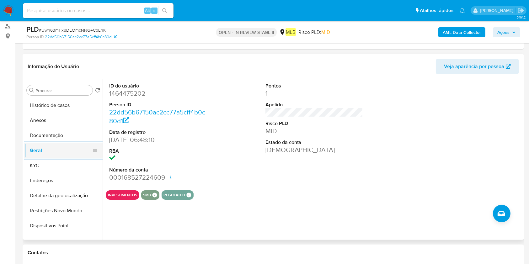
click at [71, 153] on button "Geral" at bounding box center [60, 150] width 73 height 15
drag, startPoint x: 71, startPoint y: 162, endPoint x: 78, endPoint y: 163, distance: 7.6
click at [71, 162] on button "KYC" at bounding box center [60, 165] width 73 height 15
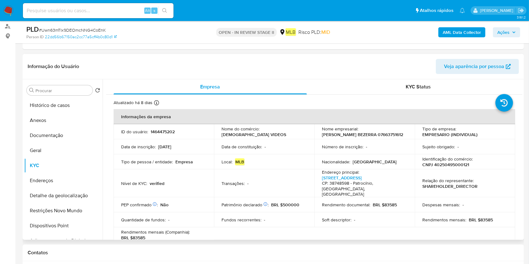
drag, startPoint x: 50, startPoint y: 120, endPoint x: 112, endPoint y: 123, distance: 62.2
click at [50, 120] on button "Anexos" at bounding box center [63, 120] width 78 height 15
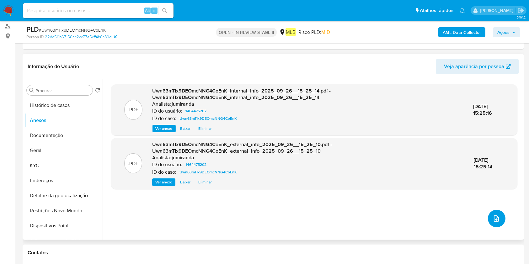
click at [492, 223] on button "upload-file" at bounding box center [497, 219] width 18 height 18
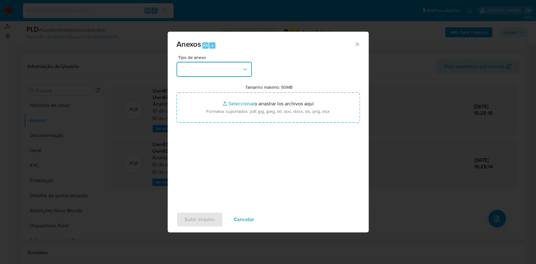
click at [217, 70] on button "button" at bounding box center [213, 69] width 75 height 15
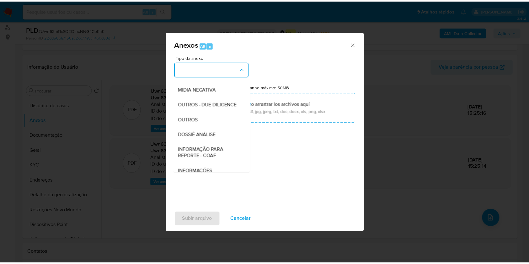
scroll to position [96, 0]
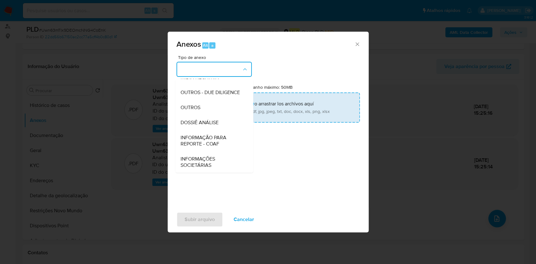
click at [222, 121] on div "DOSSIÊ ANÁLISE" at bounding box center [212, 122] width 64 height 15
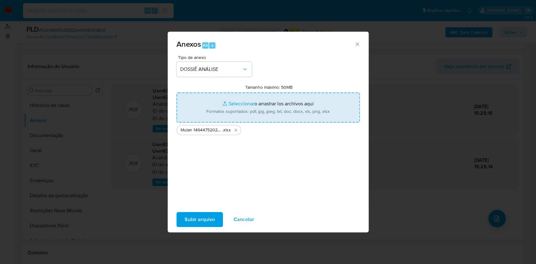
type input "C:\fakepath\DECLINIO - Uwn63mTIx9DEOmcNNG4CoEnK - CNPJ 40250495000121 - JOAO PA…"
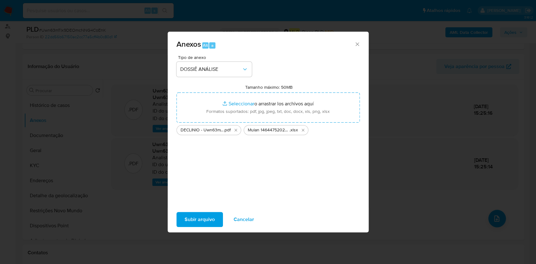
click at [202, 219] on span "Subir arquivo" at bounding box center [200, 220] width 30 height 14
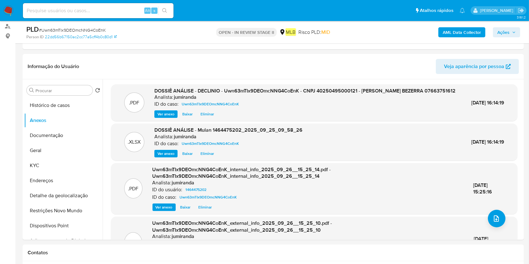
click at [522, 33] on div "PLD # Uwn63mTIx9DEOmcNNG4CoEnK Person ID 22dd56b67150ac2cc77a5cff4b0c80d1 OPEN …" at bounding box center [273, 32] width 501 height 22
click at [514, 31] on icon "button" at bounding box center [514, 32] width 4 height 4
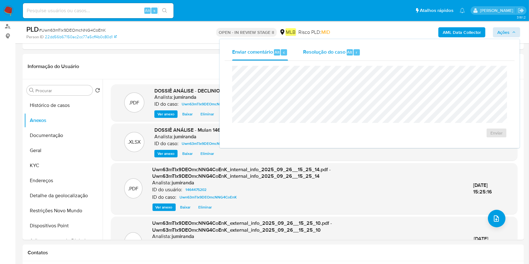
click at [349, 53] on span "Alt" at bounding box center [349, 52] width 5 height 6
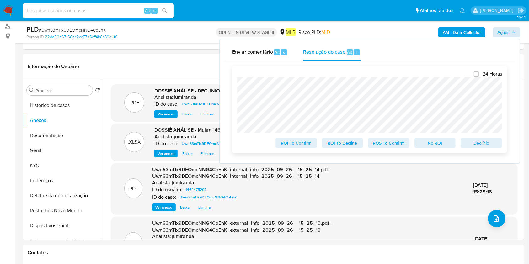
click at [428, 143] on span "No ROI" at bounding box center [435, 143] width 33 height 9
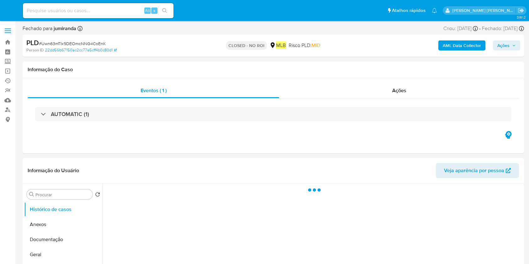
select select "10"
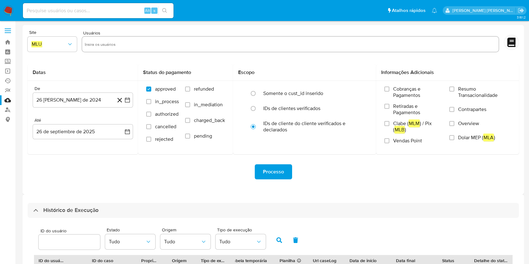
select select "10"
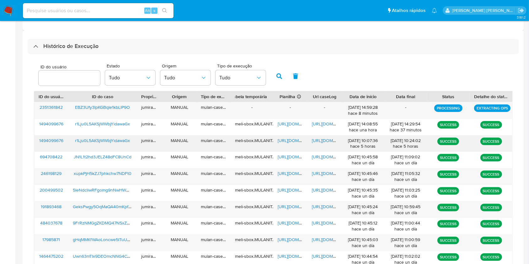
scroll to position [58, 0]
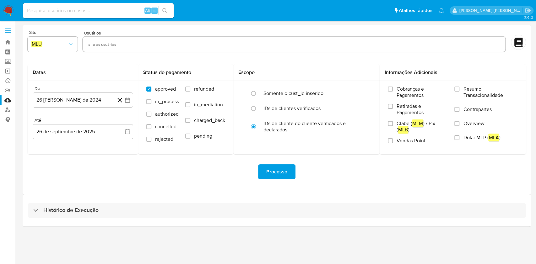
click at [311, 201] on div "Histórico de Execução" at bounding box center [277, 211] width 508 height 32
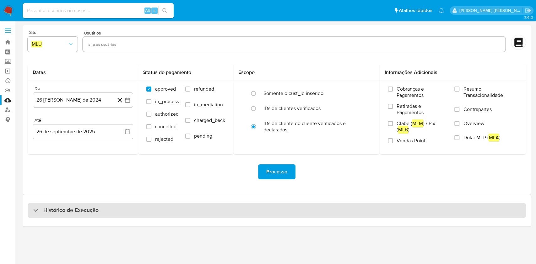
click at [316, 209] on div "Histórico de Execução" at bounding box center [277, 210] width 498 height 15
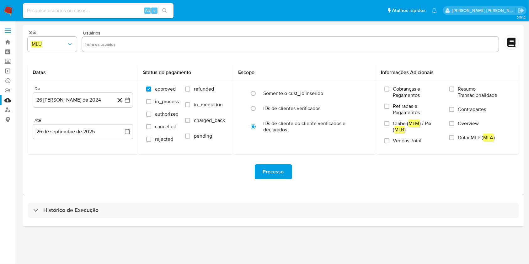
select select "10"
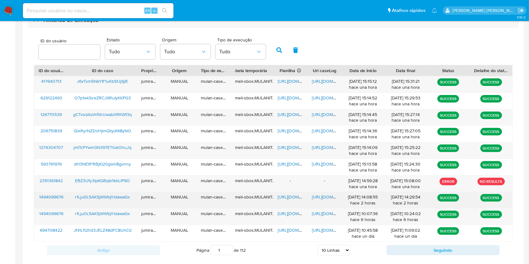
scroll to position [209, 0]
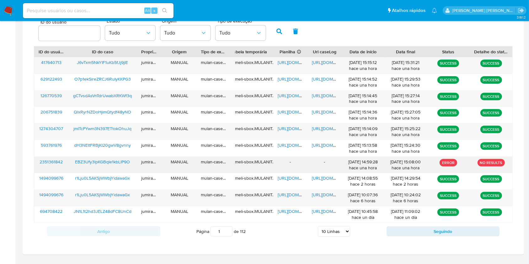
click at [119, 161] on span "EBZ3Ufy3lpKGBqIe1kbLlP9O" at bounding box center [102, 162] width 55 height 6
drag, startPoint x: 350, startPoint y: 250, endPoint x: 365, endPoint y: 251, distance: 14.8
click at [350, 251] on div "Histórico de Execução ID do usuário Estado Tudo Origem Tudo Tipo de execução Tu…" at bounding box center [273, 120] width 501 height 269
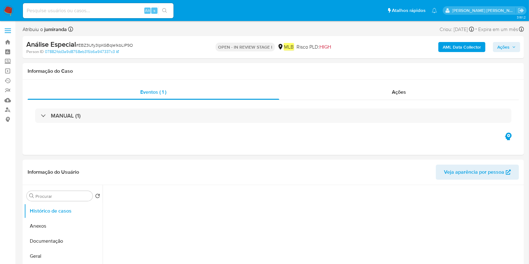
select select "10"
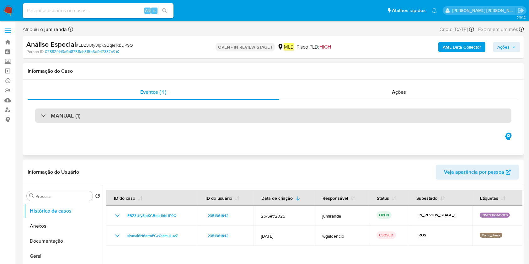
click at [137, 118] on div "MANUAL (1)" at bounding box center [273, 116] width 476 height 14
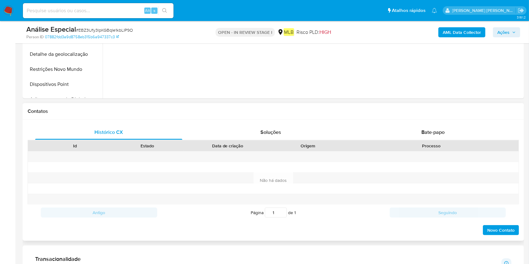
scroll to position [293, 0]
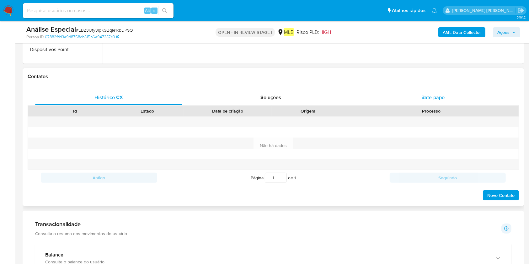
click at [425, 99] on span "Bate-papo" at bounding box center [432, 97] width 23 height 7
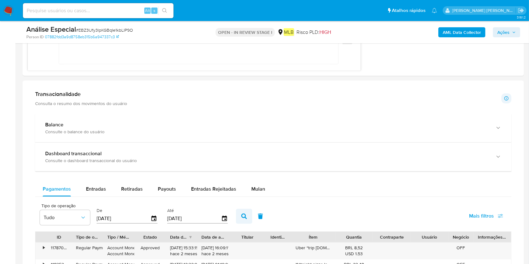
scroll to position [586, 0]
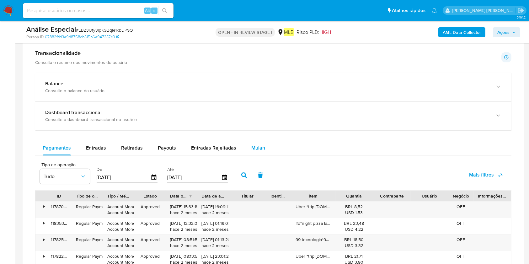
click at [254, 144] on span "Mulan" at bounding box center [258, 147] width 14 height 7
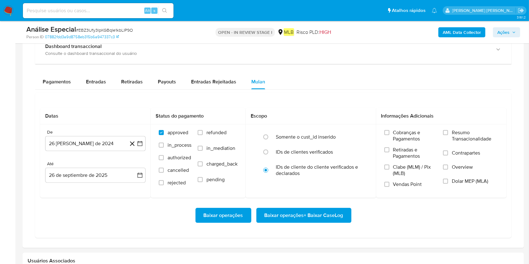
scroll to position [617, 0]
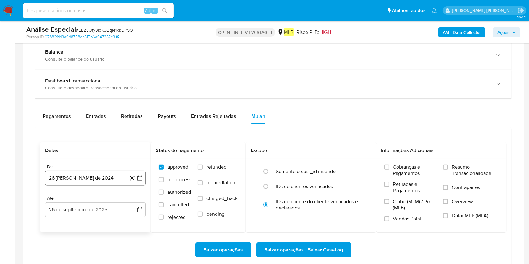
click at [110, 177] on button "26 [PERSON_NAME] de 2024" at bounding box center [95, 178] width 100 height 15
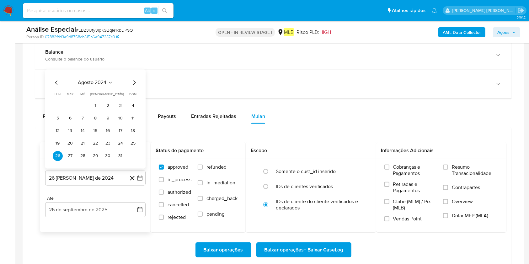
click at [105, 81] on span "agosto 2024" at bounding box center [92, 83] width 29 height 6
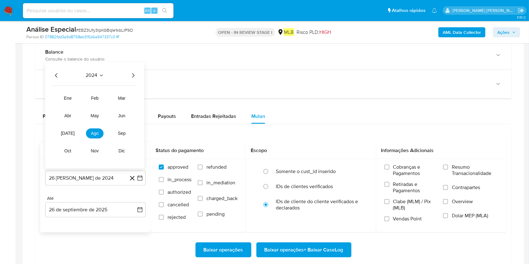
click at [133, 75] on icon "Año siguiente" at bounding box center [133, 76] width 8 height 8
click at [97, 137] on button "ago" at bounding box center [95, 134] width 18 height 10
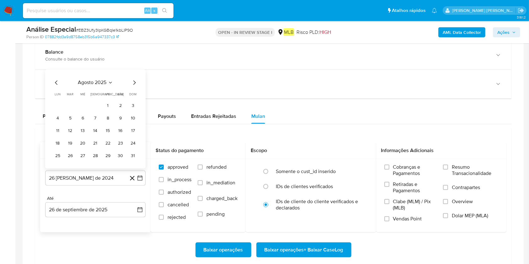
click at [113, 106] on button "1" at bounding box center [108, 106] width 10 height 10
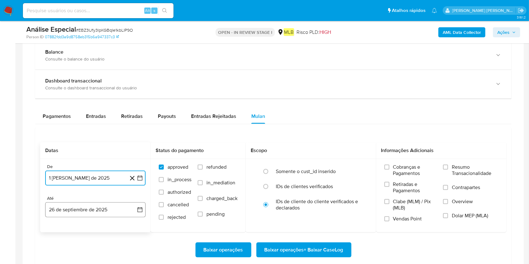
click at [98, 207] on button "26 de septiembre de 2025" at bounding box center [95, 209] width 100 height 15
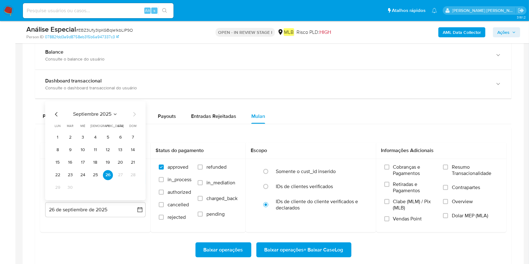
click at [97, 173] on button "25" at bounding box center [95, 175] width 10 height 10
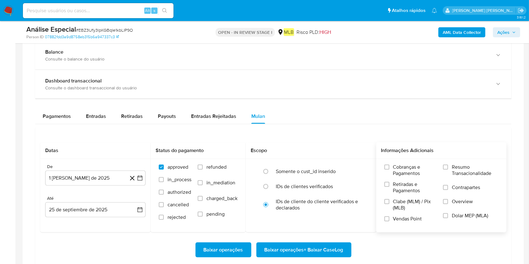
click at [461, 170] on span "Resumo Transacionalidade" at bounding box center [475, 170] width 46 height 13
click at [448, 170] on input "Resumo Transacionalidade" at bounding box center [445, 167] width 5 height 5
click at [315, 250] on span "Baixar operações + Baixar CaseLog" at bounding box center [304, 250] width 79 height 14
click at [279, 247] on span "Baixar operações + Baixar CaseLog" at bounding box center [304, 250] width 79 height 14
click at [405, 243] on div "Baixar operações Baixar operações + Baixar CaseLog" at bounding box center [273, 250] width 466 height 15
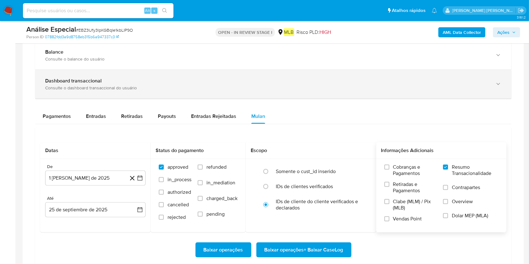
click at [312, 76] on div "Dashboard transaccional Consulte o dashboard transaccional do usuário" at bounding box center [273, 84] width 476 height 29
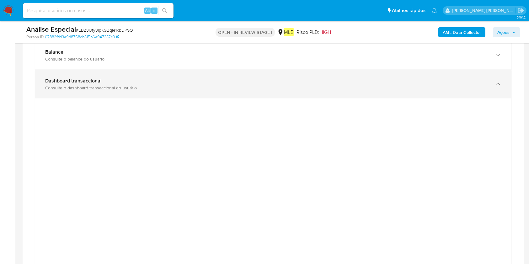
click at [382, 82] on div "Dashboard transaccional" at bounding box center [267, 81] width 444 height 6
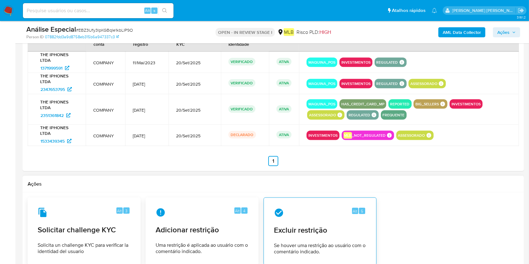
scroll to position [862, 0]
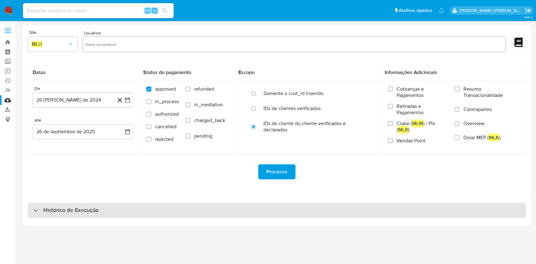
drag, startPoint x: 79, startPoint y: 217, endPoint x: 82, endPoint y: 214, distance: 4.5
click at [79, 218] on div "Histórico de Execução" at bounding box center [277, 210] width 498 height 15
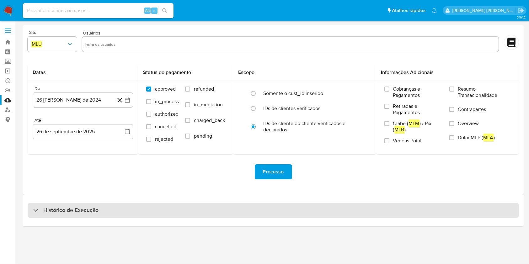
select select "10"
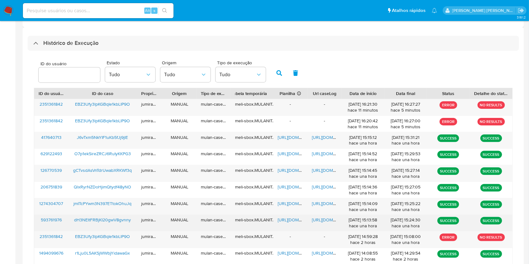
scroll to position [209, 0]
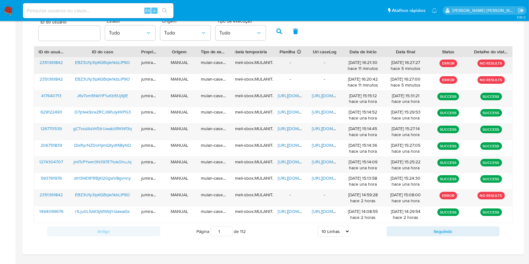
click at [119, 65] on span "EBZ3Ufy3lpKGBqIe1kbLlP9O" at bounding box center [102, 62] width 55 height 6
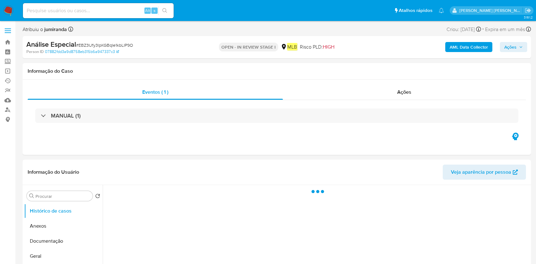
select select "10"
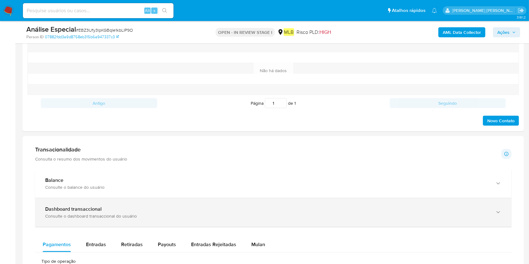
scroll to position [460, 0]
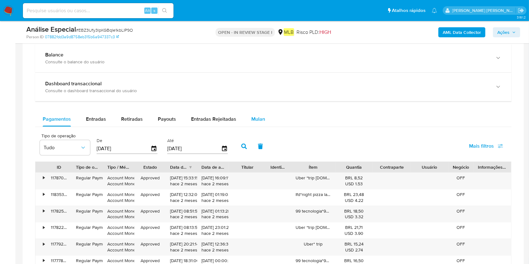
click at [253, 115] on span "Mulan" at bounding box center [258, 118] width 14 height 7
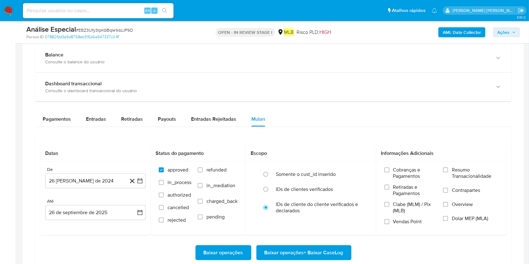
scroll to position [544, 0]
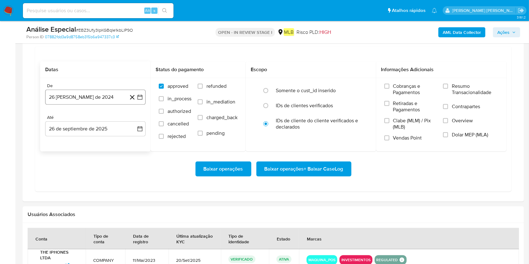
click at [65, 90] on button "[DATE]" at bounding box center [95, 97] width 100 height 15
click at [99, 120] on span "agosto 2024" at bounding box center [92, 120] width 29 height 6
click at [131, 118] on icon "Año siguiente" at bounding box center [133, 120] width 8 height 8
click at [63, 179] on button "jul" at bounding box center [68, 178] width 18 height 10
click at [72, 139] on button "1" at bounding box center [70, 143] width 10 height 10
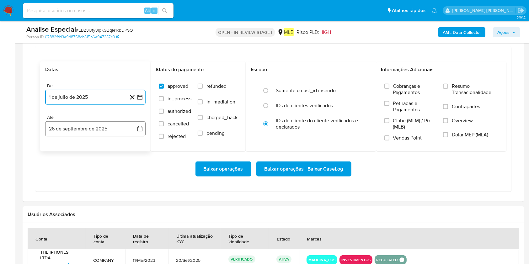
drag, startPoint x: 103, startPoint y: 127, endPoint x: 104, endPoint y: 136, distance: 8.9
click at [103, 127] on button "26 de septiembre de 2025" at bounding box center [95, 128] width 100 height 15
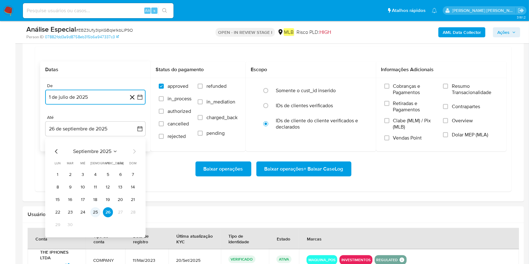
click at [96, 211] on button "25" at bounding box center [95, 212] width 10 height 10
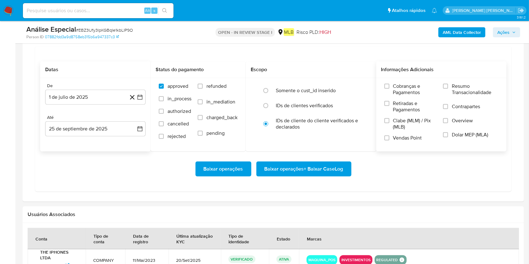
click at [470, 81] on div "Cobranças e Pagamentos Retiradas e Pagamentos Clabe (MLM) / Pix (MLB) Vendas Po…" at bounding box center [441, 114] width 131 height 73
click at [469, 88] on span "Resumo Transacionalidade" at bounding box center [475, 89] width 46 height 13
click at [448, 88] on input "Resumo Transacionalidade" at bounding box center [445, 86] width 5 height 5
click at [329, 168] on span "Baixar operações + Baixar CaseLog" at bounding box center [304, 169] width 79 height 14
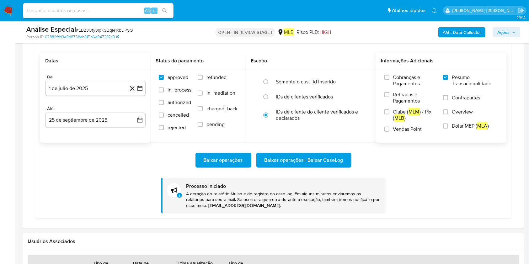
scroll to position [499, 0]
